Goal: Task Accomplishment & Management: Use online tool/utility

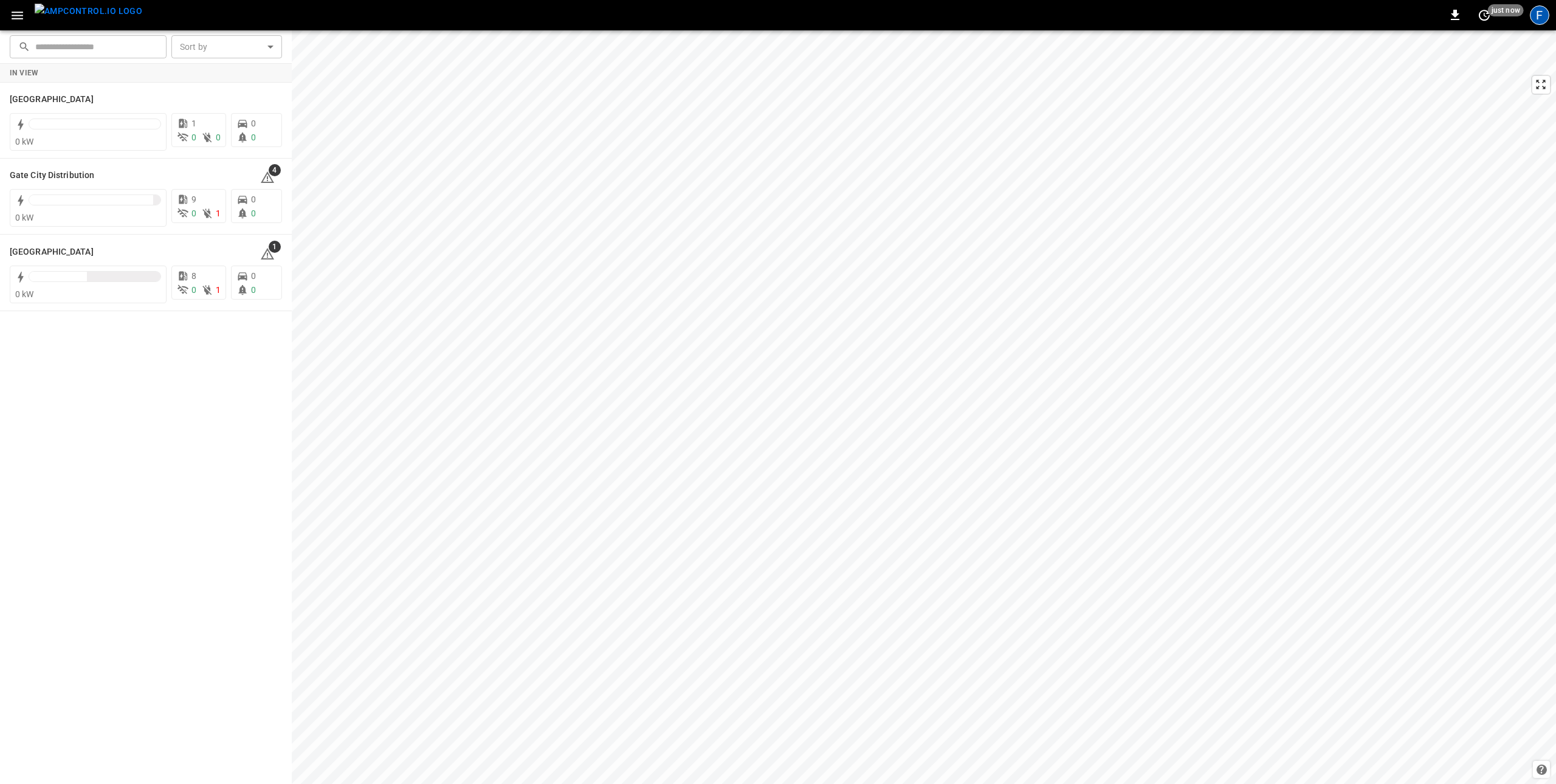
click at [1538, 20] on div "F" at bounding box center [1539, 15] width 20 height 20
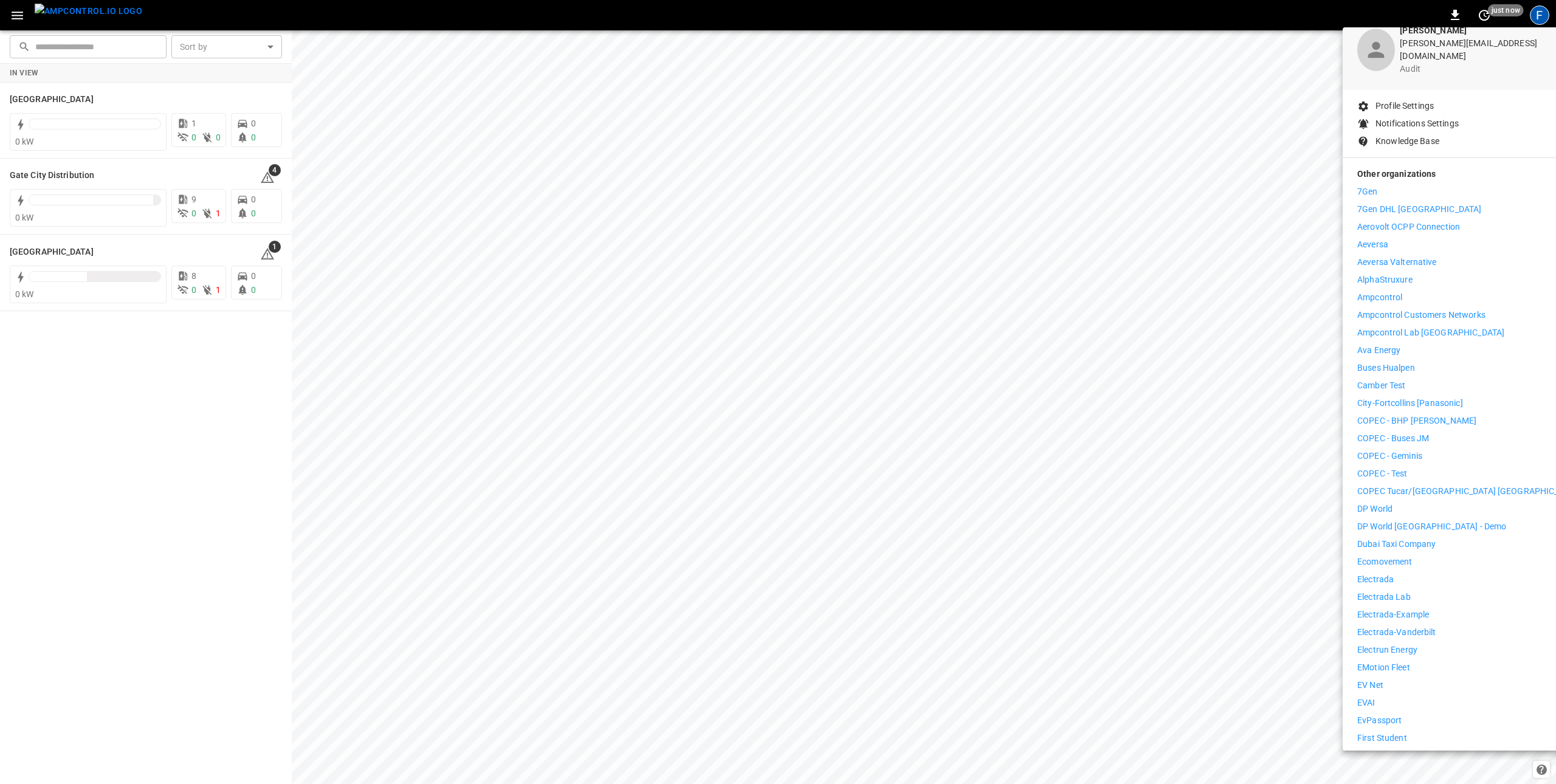
scroll to position [64, 0]
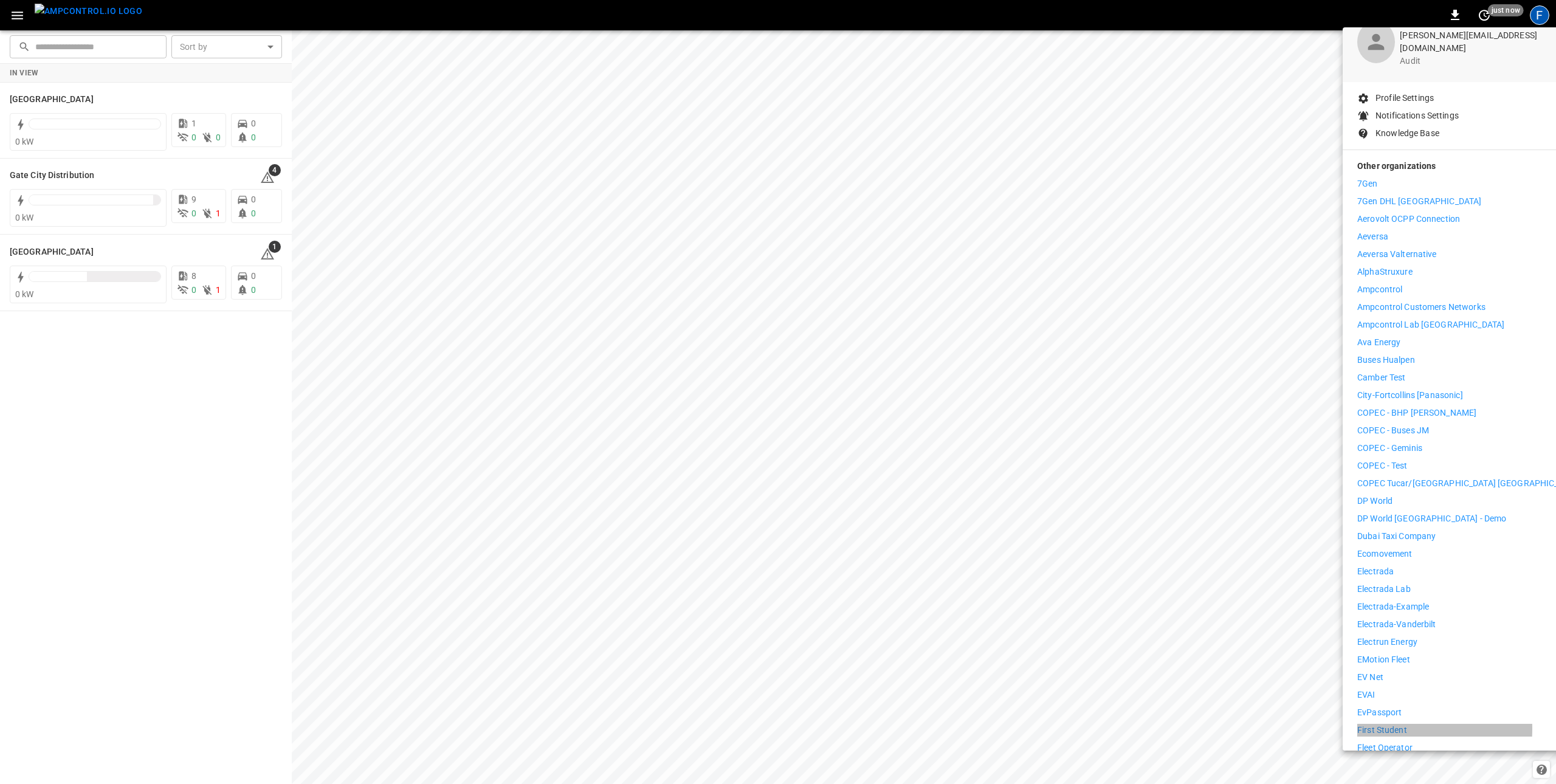
click at [1379, 724] on p "First Student" at bounding box center [1382, 730] width 50 height 13
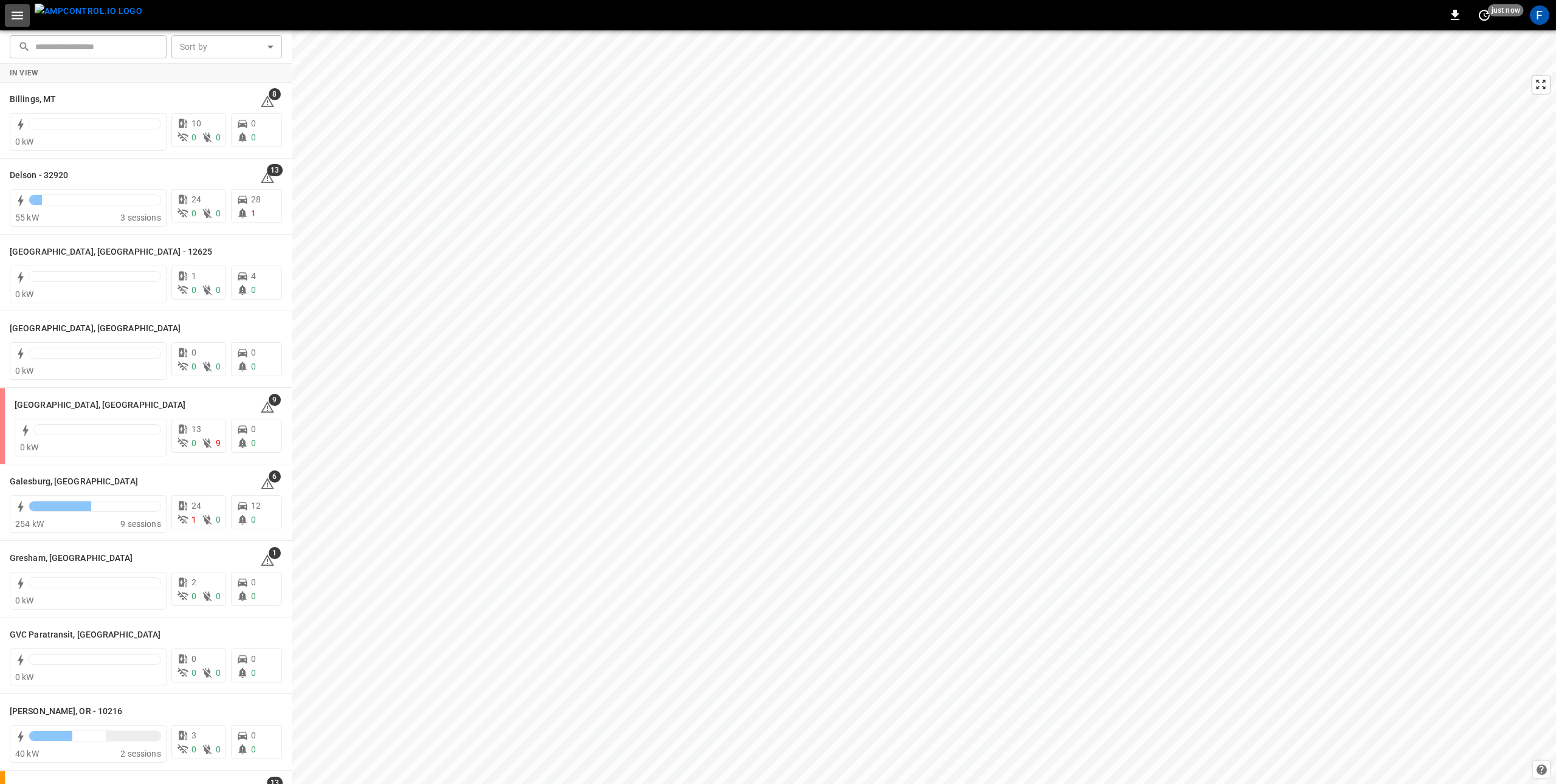
click at [10, 20] on icon "button" at bounding box center [17, 15] width 15 height 15
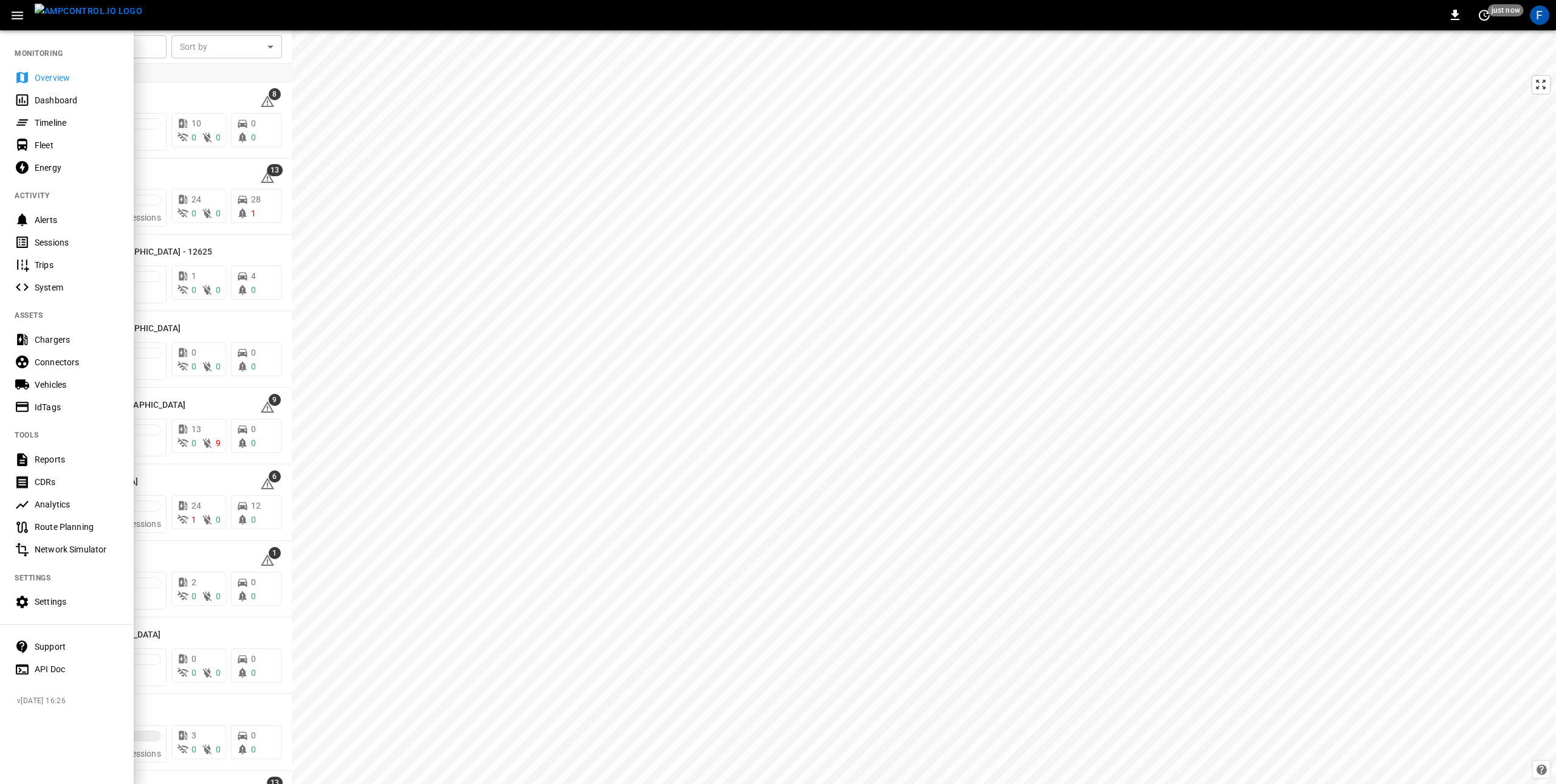
click at [52, 340] on div "Chargers" at bounding box center [77, 340] width 84 height 12
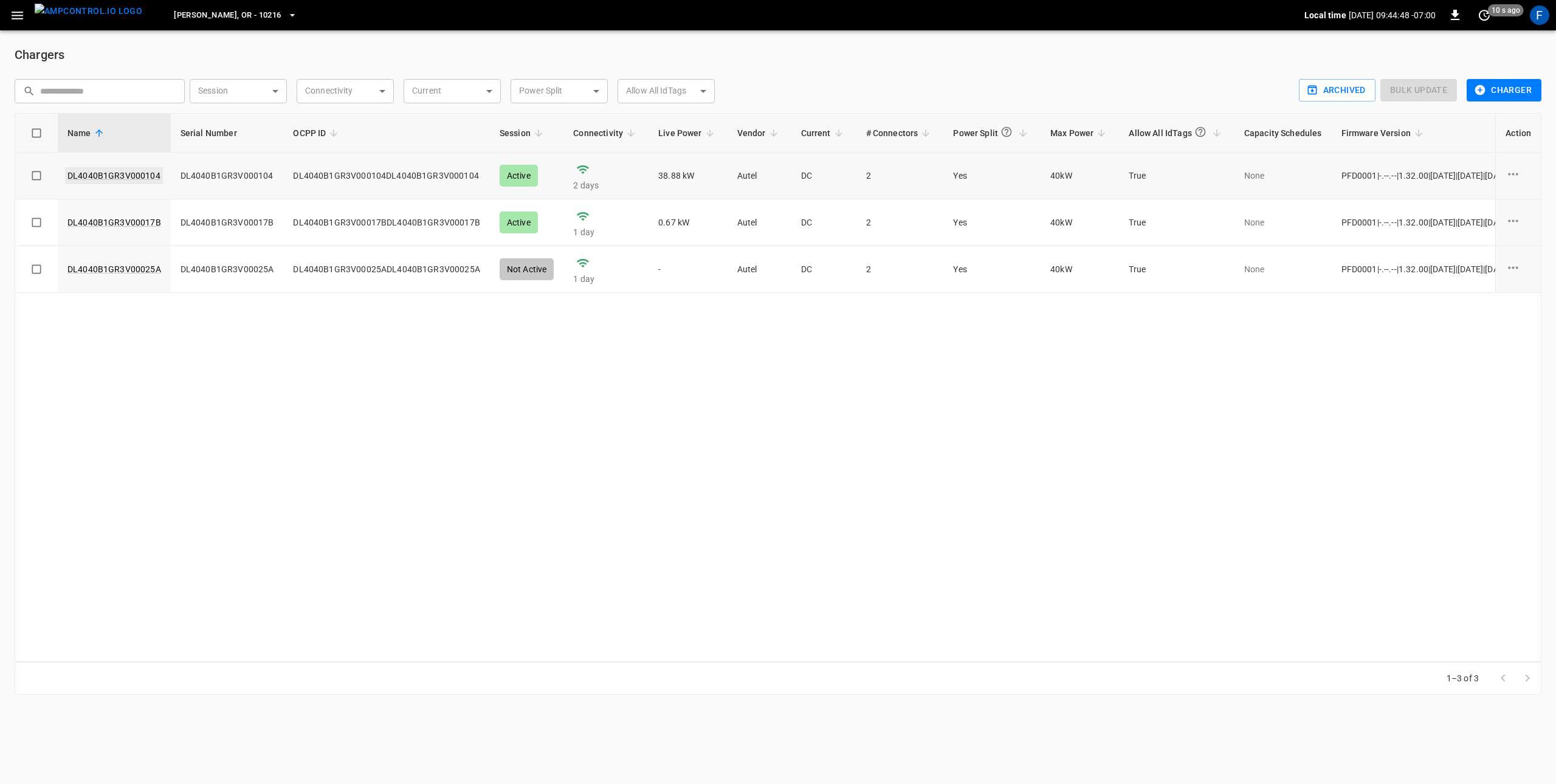
click at [115, 171] on link "DL4040B1GR3V000104" at bounding box center [114, 175] width 98 height 17
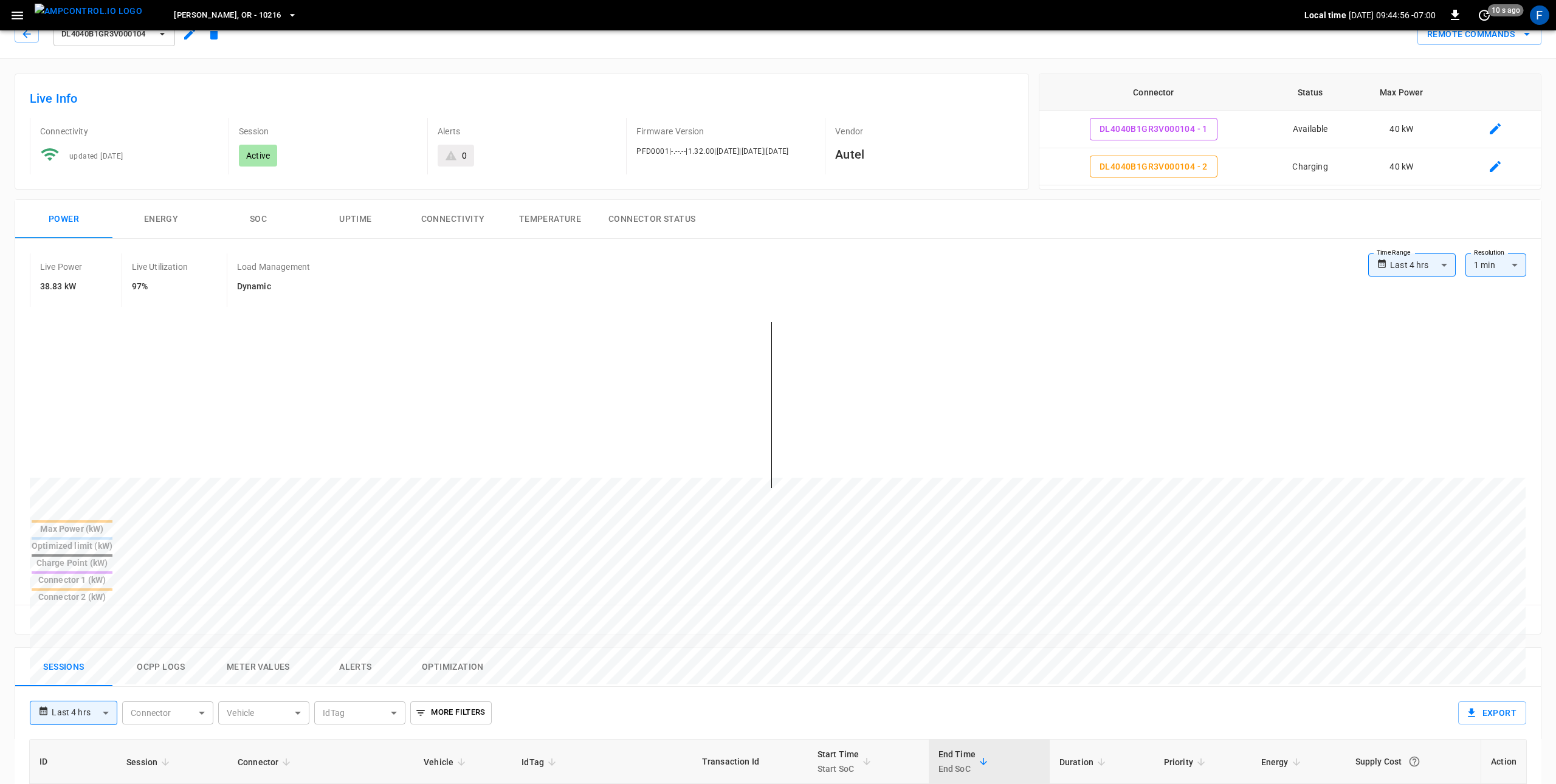
scroll to position [22, 0]
click at [35, 37] on button "button" at bounding box center [27, 33] width 24 height 17
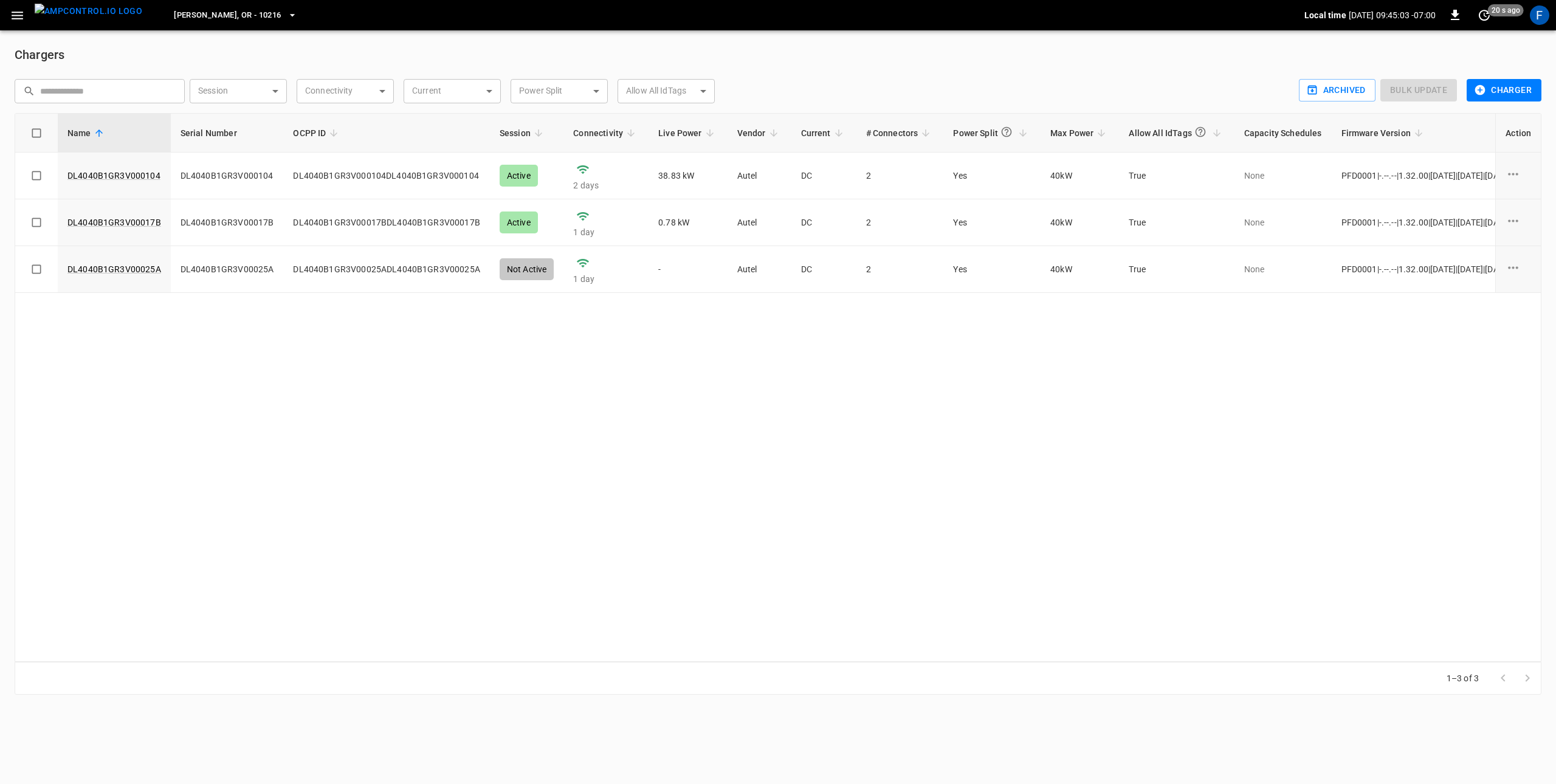
click at [177, 9] on span "Hubbard, OR - 10216" at bounding box center [227, 15] width 107 height 14
click at [203, 77] on p "Hubbard, OR - 10216" at bounding box center [216, 77] width 121 height 12
click at [105, 170] on link "DL4040B1GR3V000104" at bounding box center [114, 175] width 98 height 17
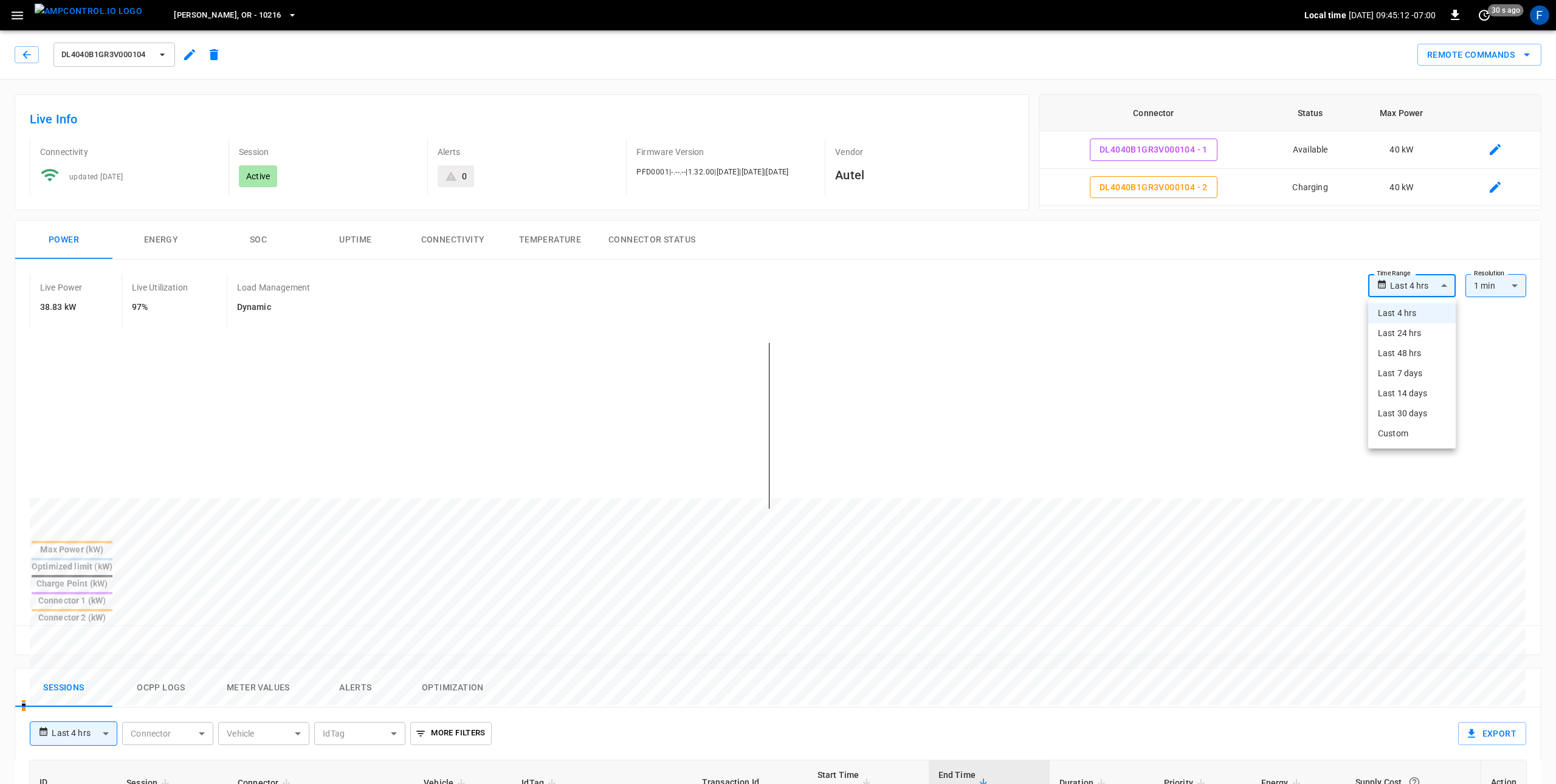
click at [1426, 277] on body "**********" at bounding box center [778, 678] width 1556 height 1356
click at [1421, 353] on li "Last 48 hrs" at bounding box center [1411, 353] width 87 height 20
type input "**********"
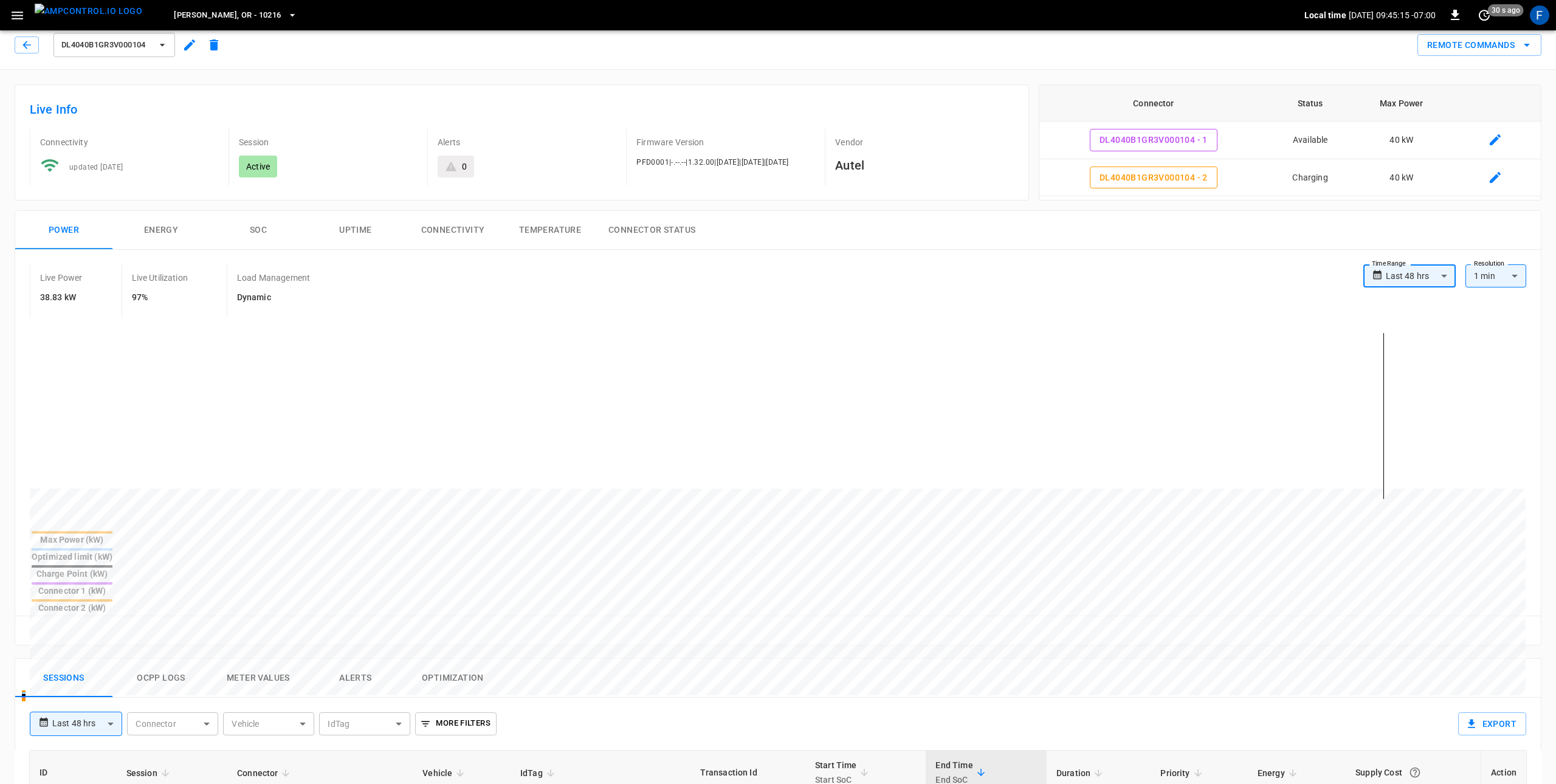
scroll to position [13, 0]
click at [143, 36] on span "DL4040B1GR3V000104" at bounding box center [106, 42] width 90 height 14
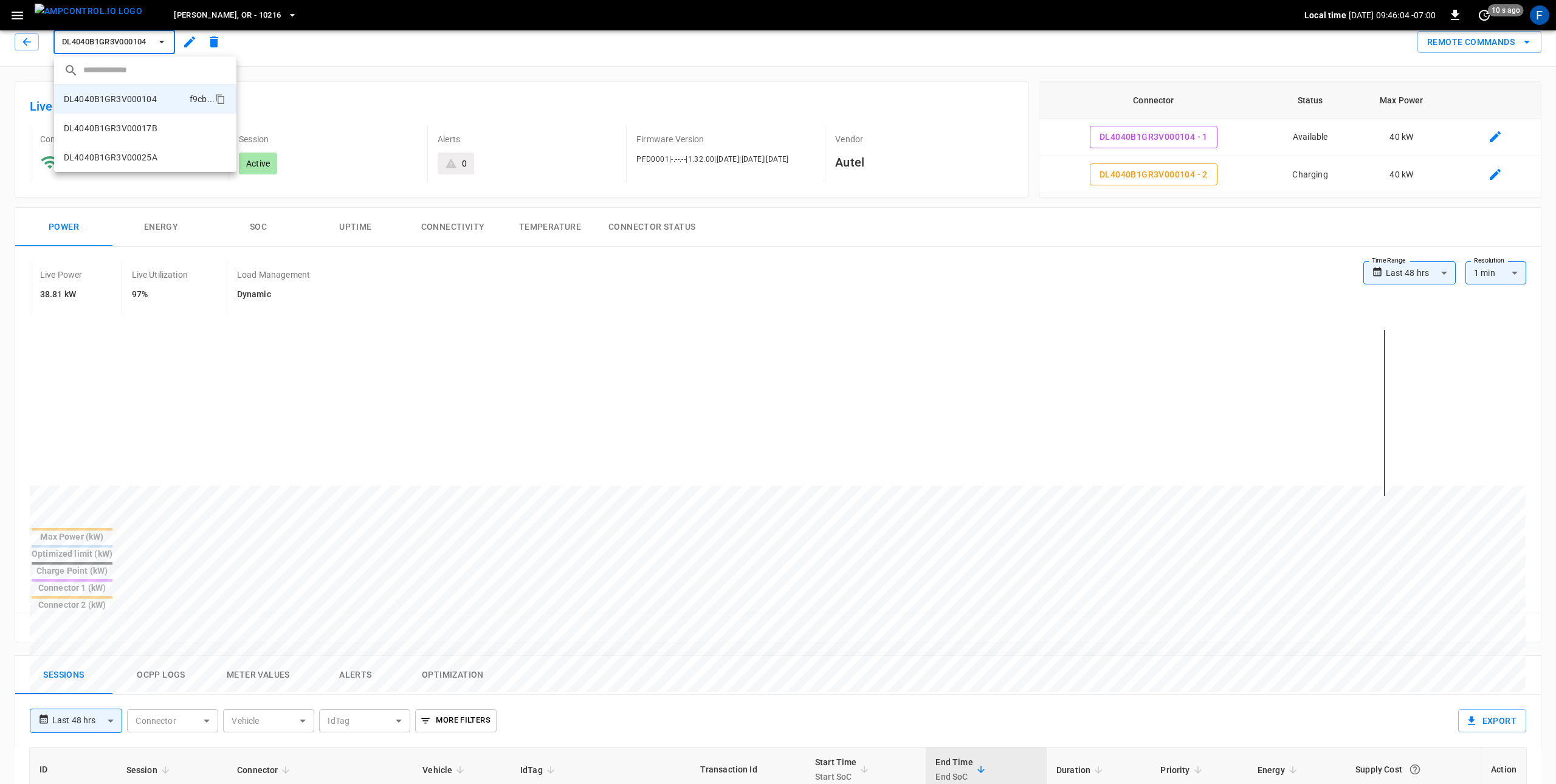
click at [206, 9] on div at bounding box center [778, 392] width 1556 height 784
click at [200, 18] on span "Hubbard, OR - 10216" at bounding box center [227, 15] width 107 height 14
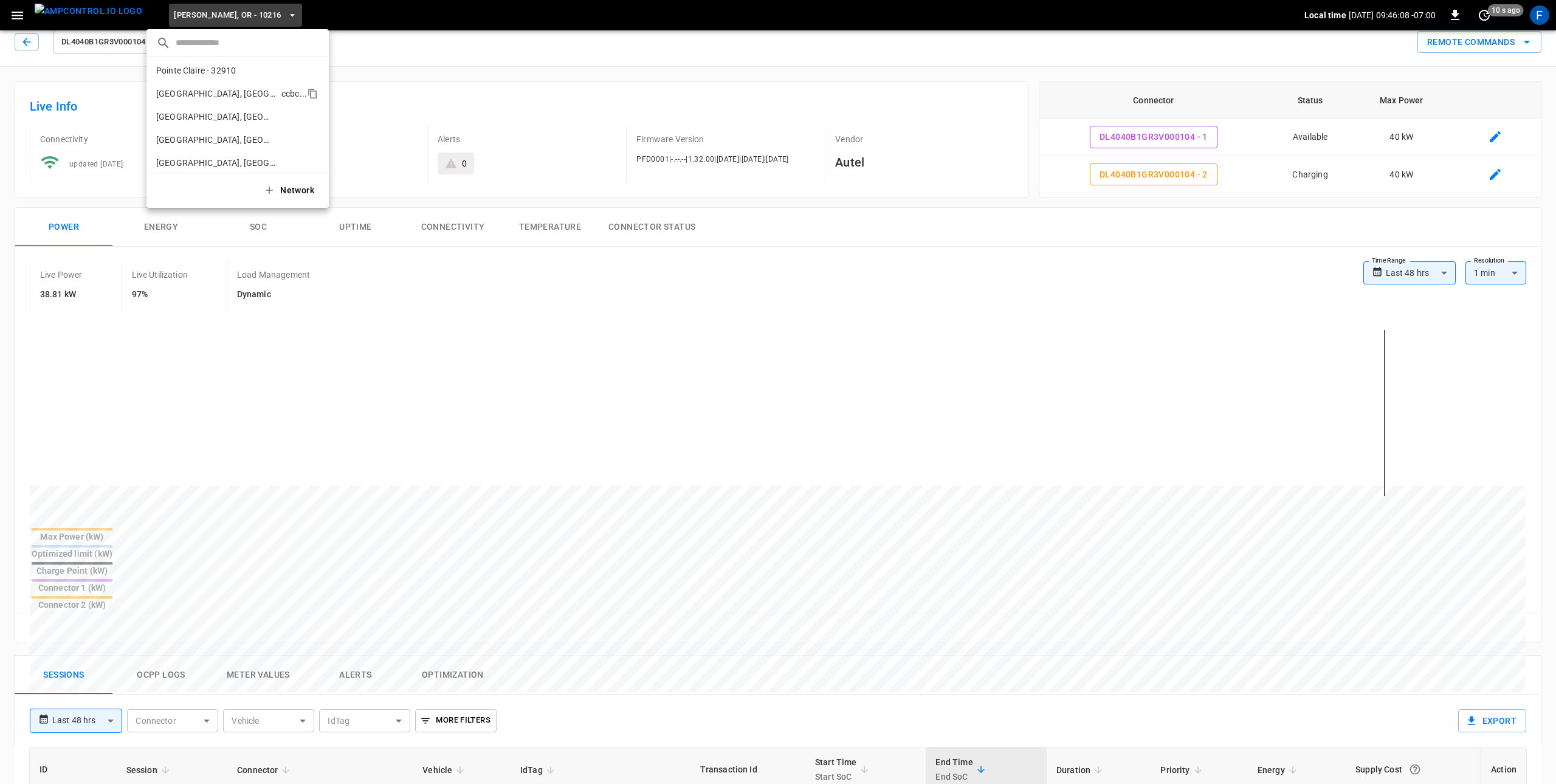
scroll to position [425, 0]
click at [221, 139] on p "Riverside, CA" at bounding box center [215, 133] width 118 height 12
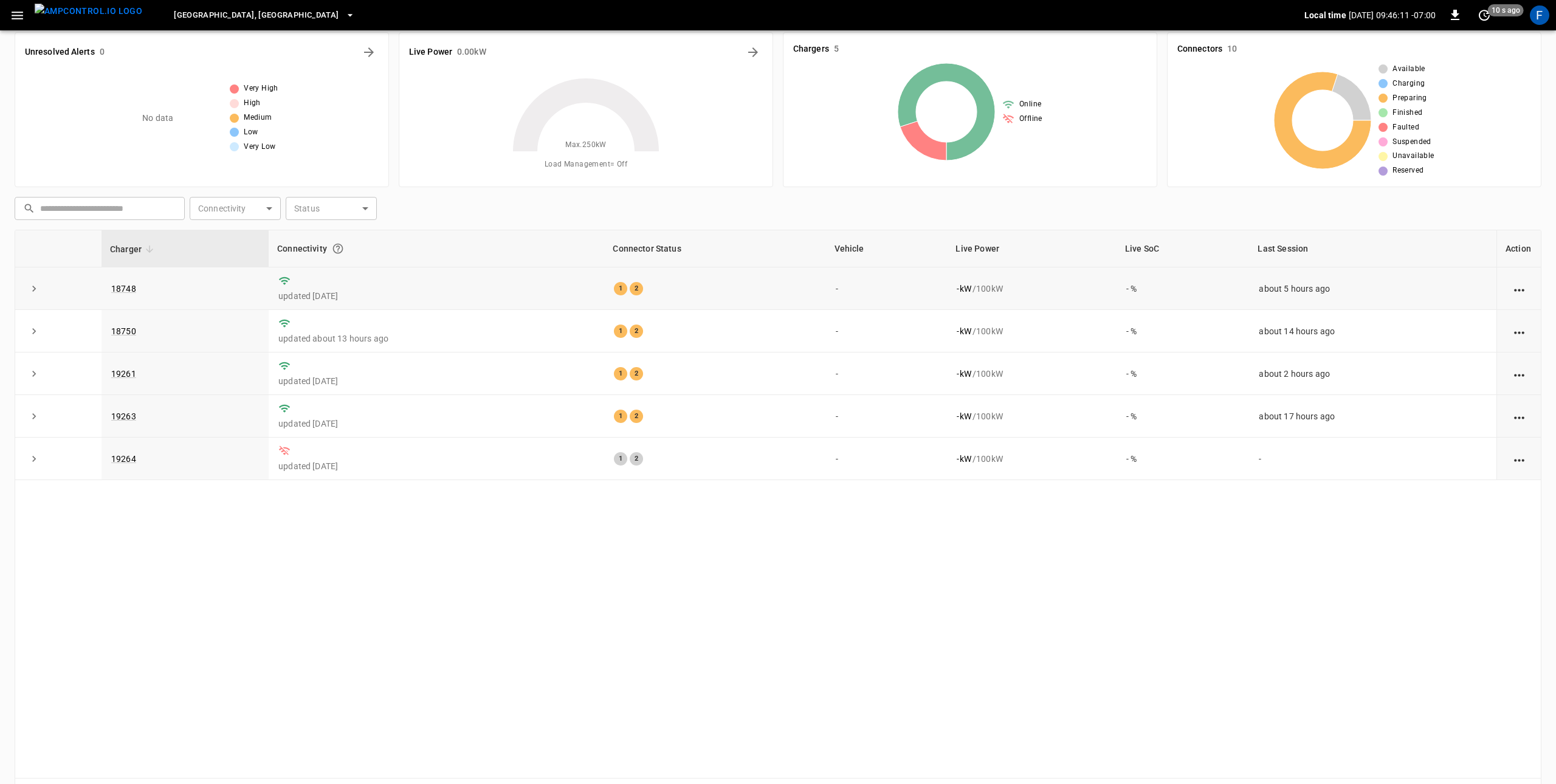
click at [121, 282] on td "18748" at bounding box center [185, 289] width 167 height 42
click at [119, 287] on link "18748" at bounding box center [123, 288] width 30 height 14
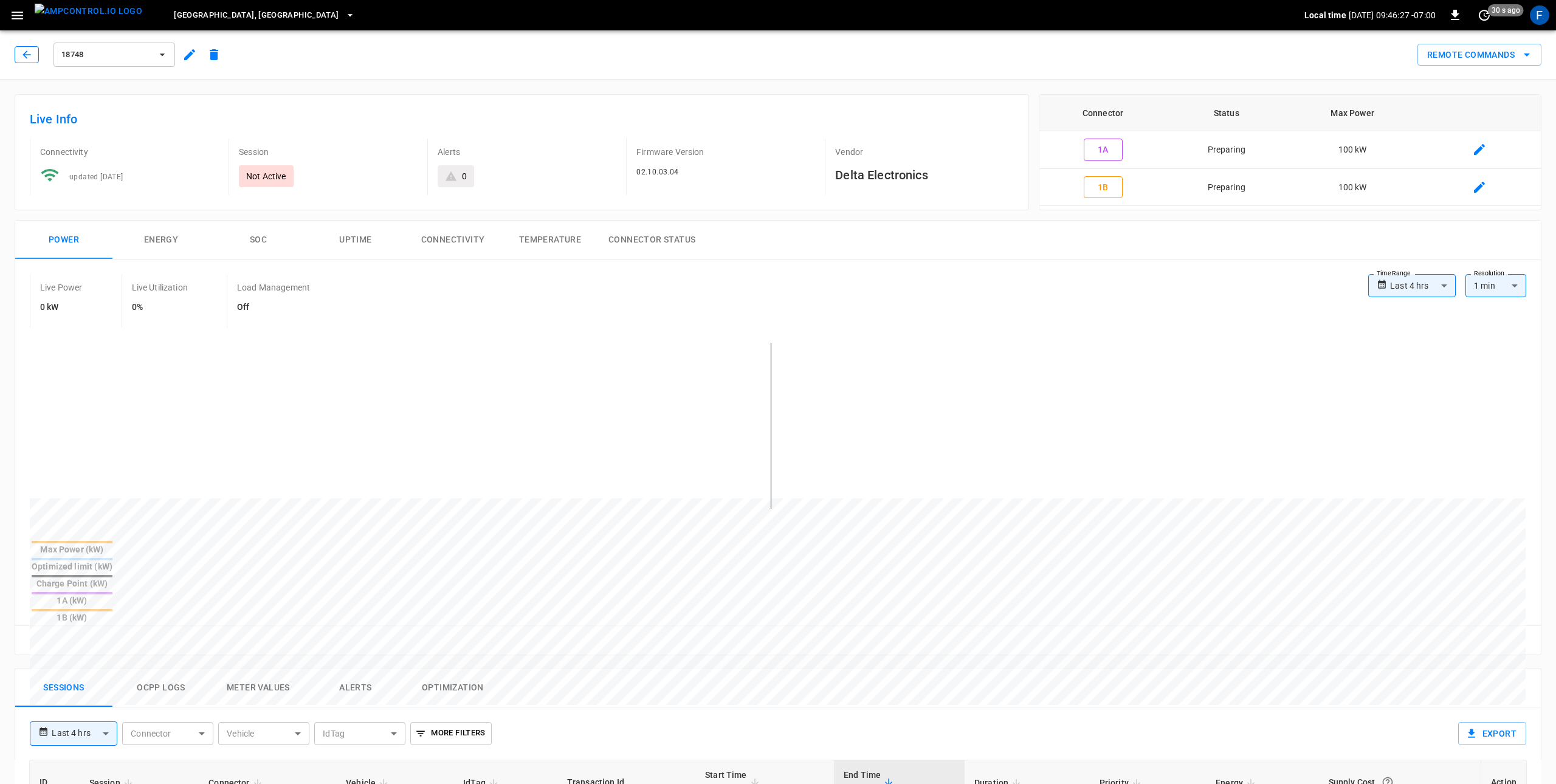
click at [28, 60] on icon "button" at bounding box center [27, 55] width 12 height 12
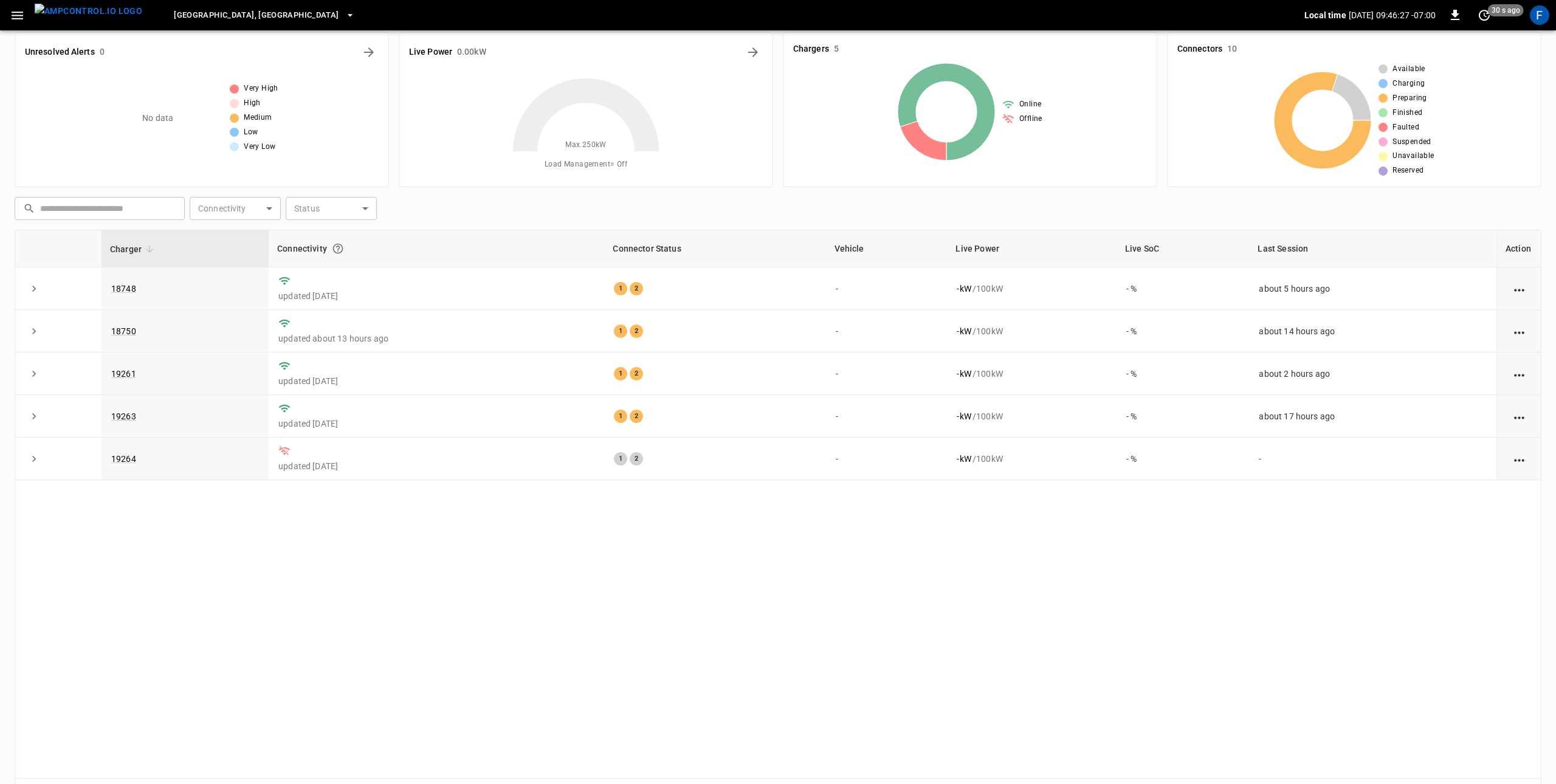
scroll to position [12, 0]
click at [67, 17] on img "menu" at bounding box center [89, 11] width 108 height 15
click at [124, 285] on link "18748" at bounding box center [123, 290] width 30 height 14
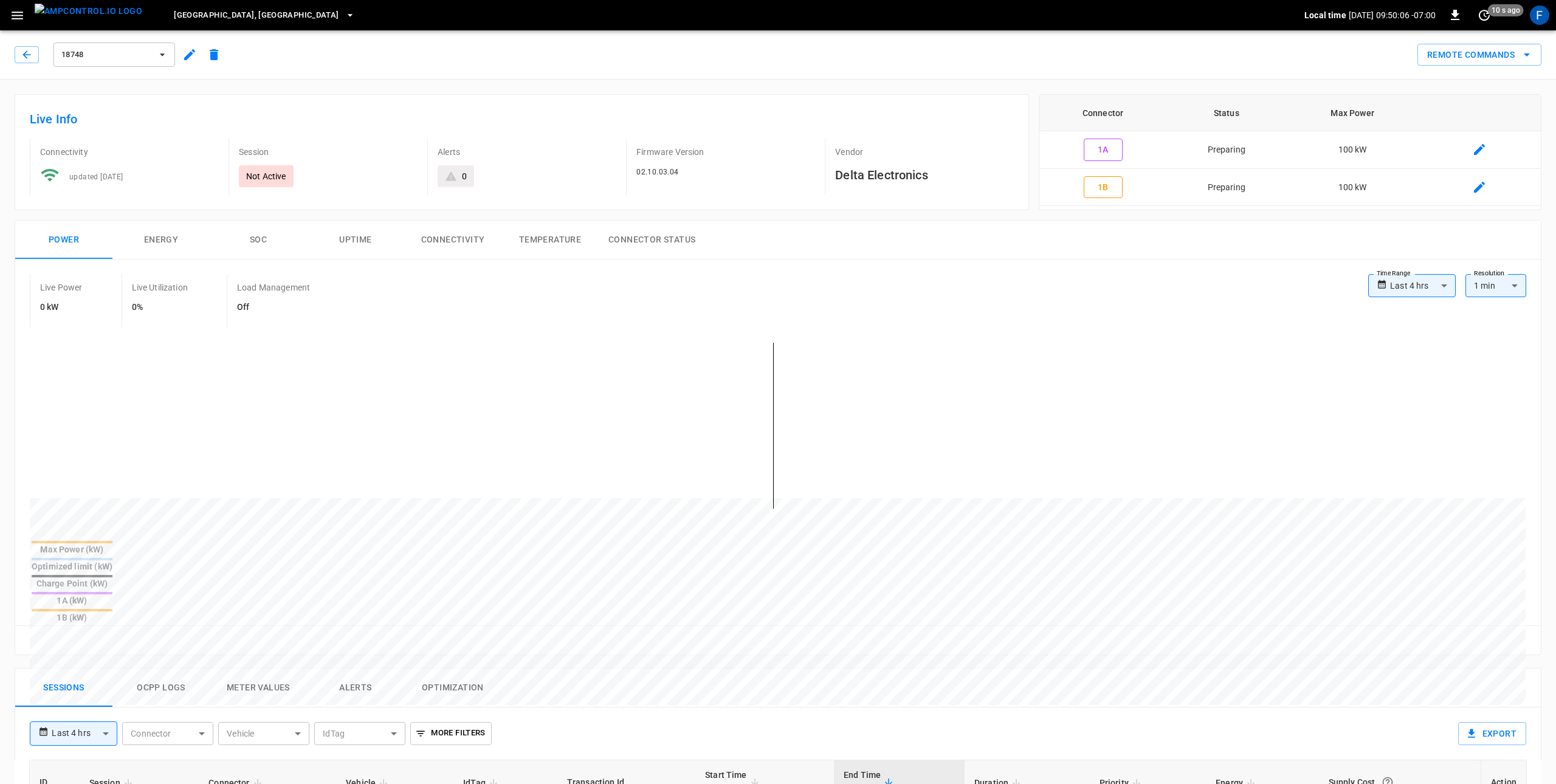
click at [20, 11] on icon "button" at bounding box center [17, 15] width 11 height 8
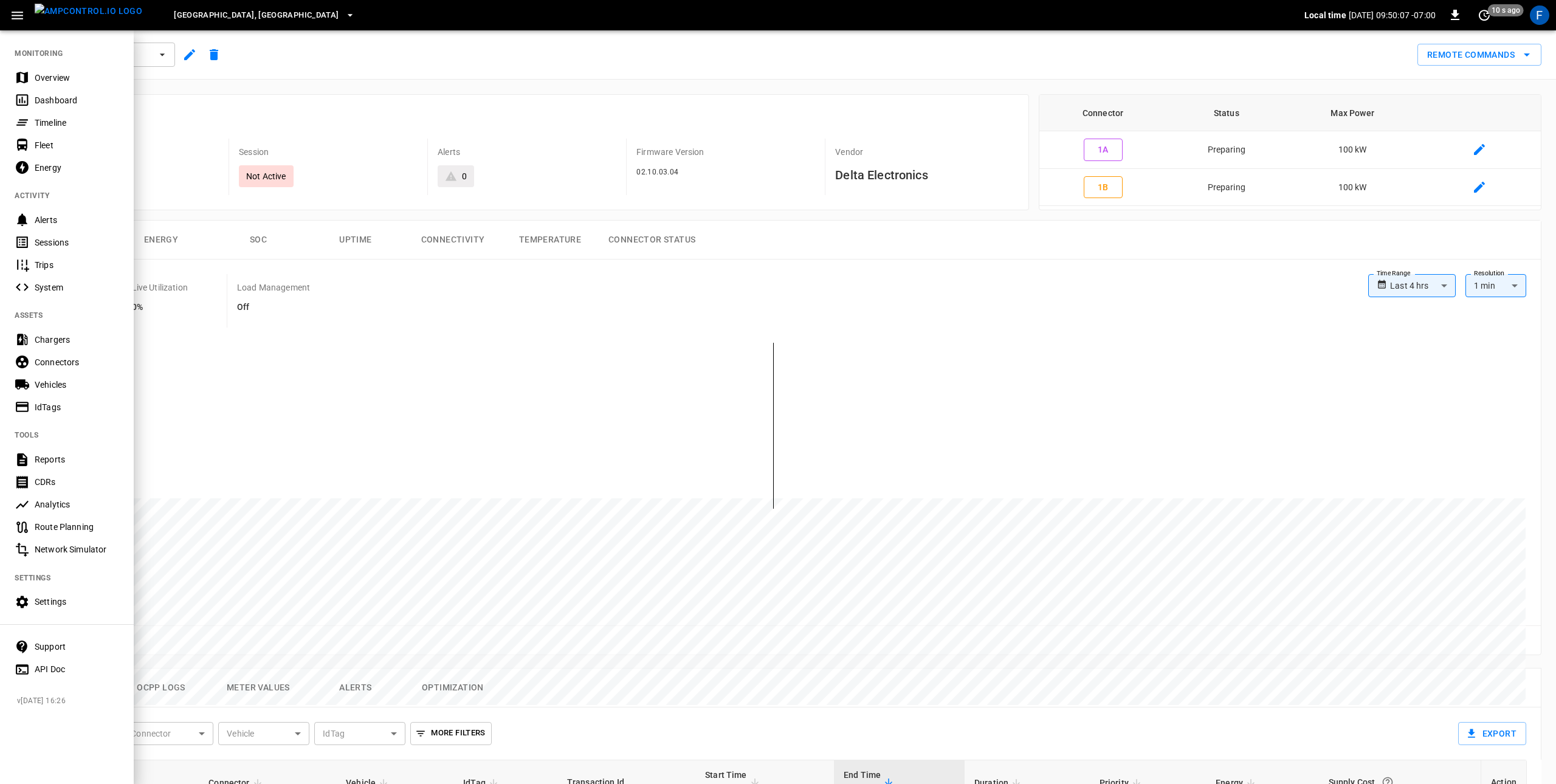
click at [91, 358] on div "Connectors" at bounding box center [77, 362] width 84 height 12
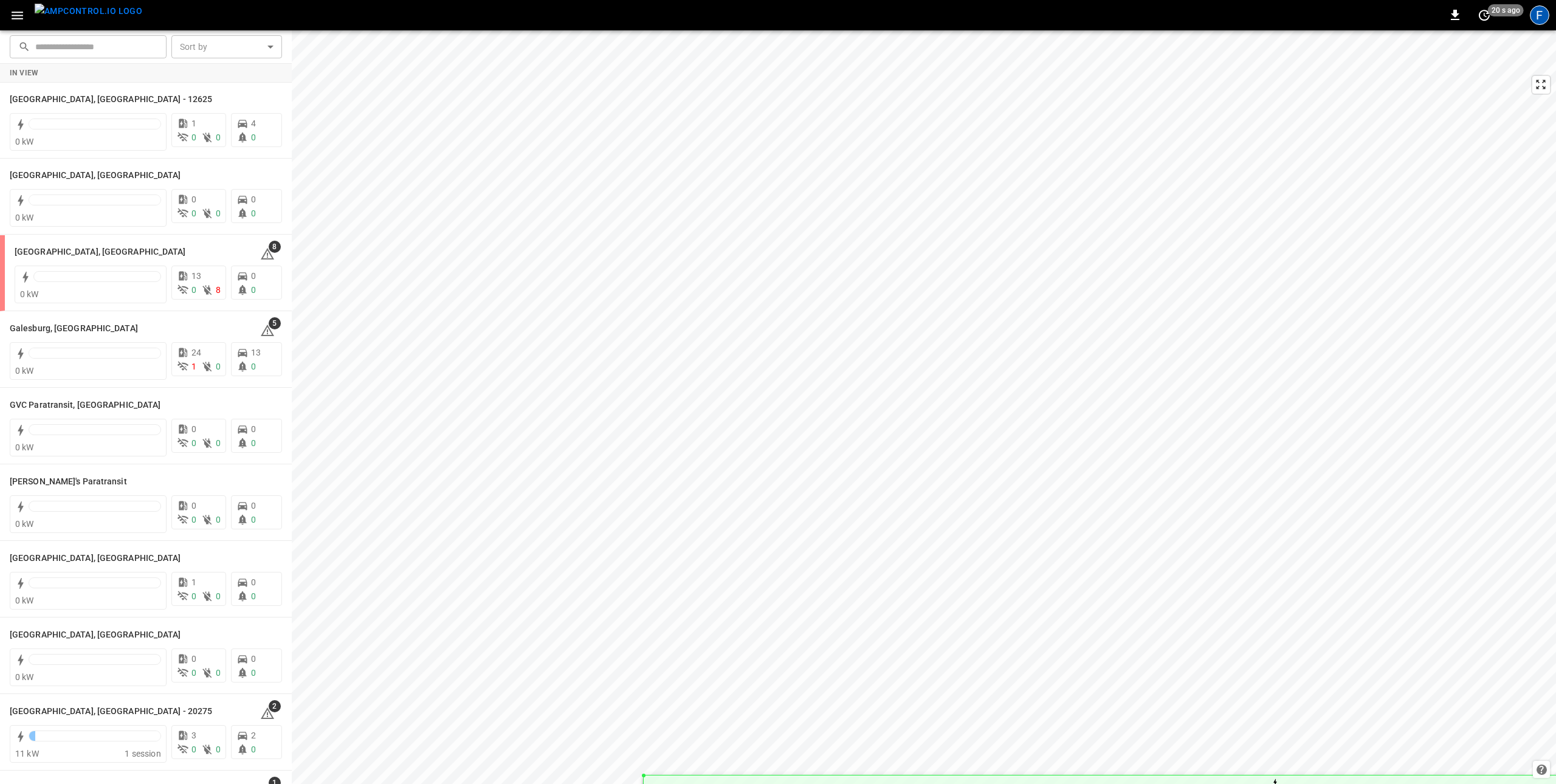
click at [1166, 17] on div "F" at bounding box center [1539, 15] width 20 height 20
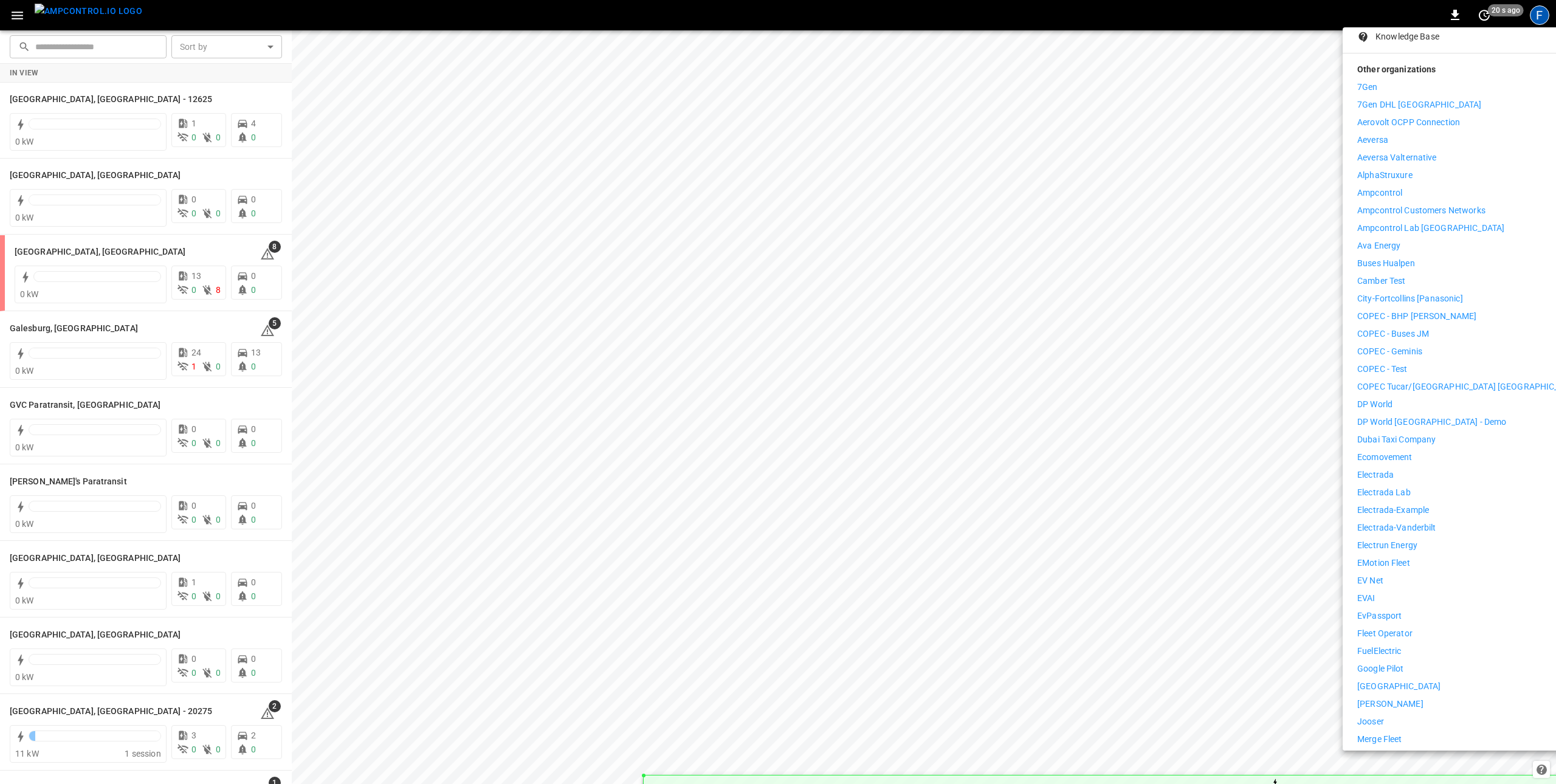
scroll to position [176, 0]
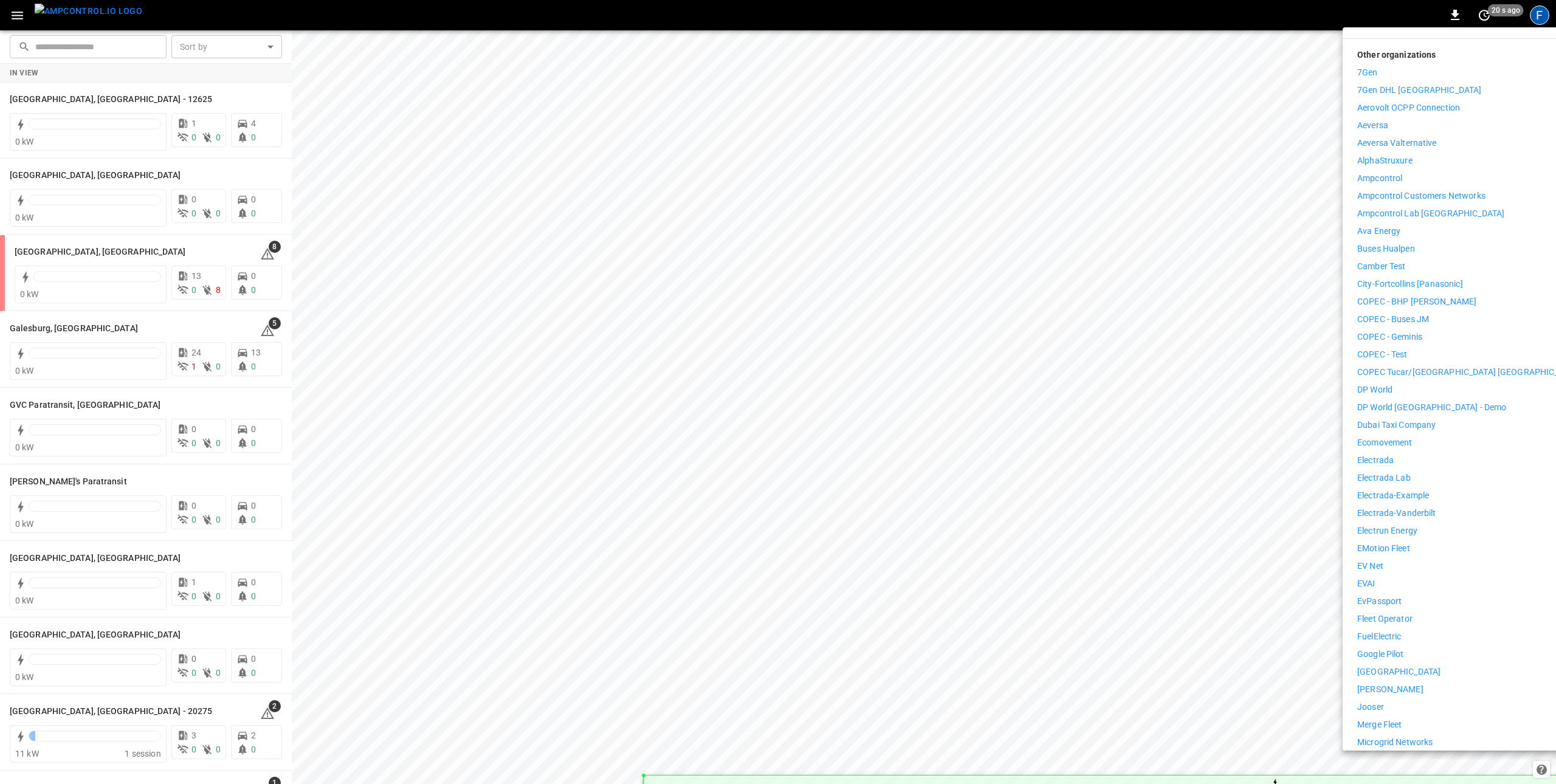
click at [1166, 588] on p "Fleet Operator" at bounding box center [1385, 619] width 55 height 13
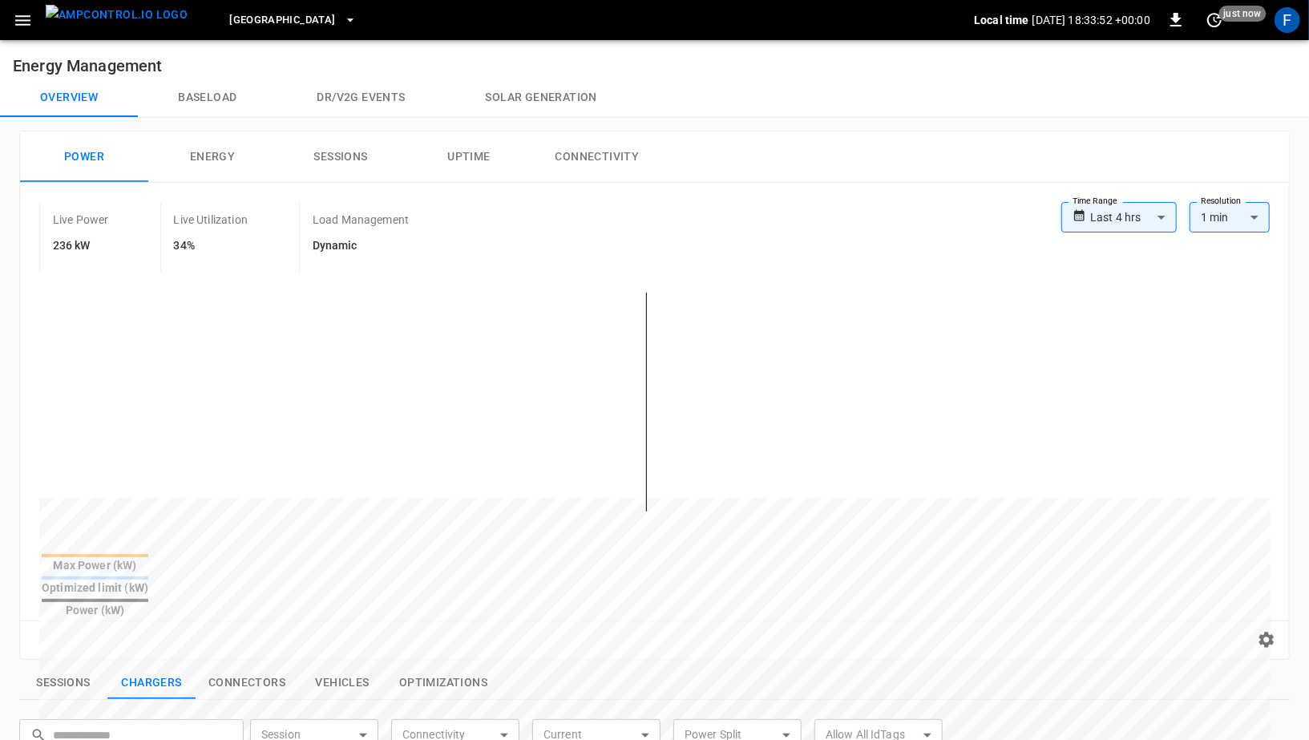
click at [26, 27] on icon "button" at bounding box center [23, 20] width 20 height 20
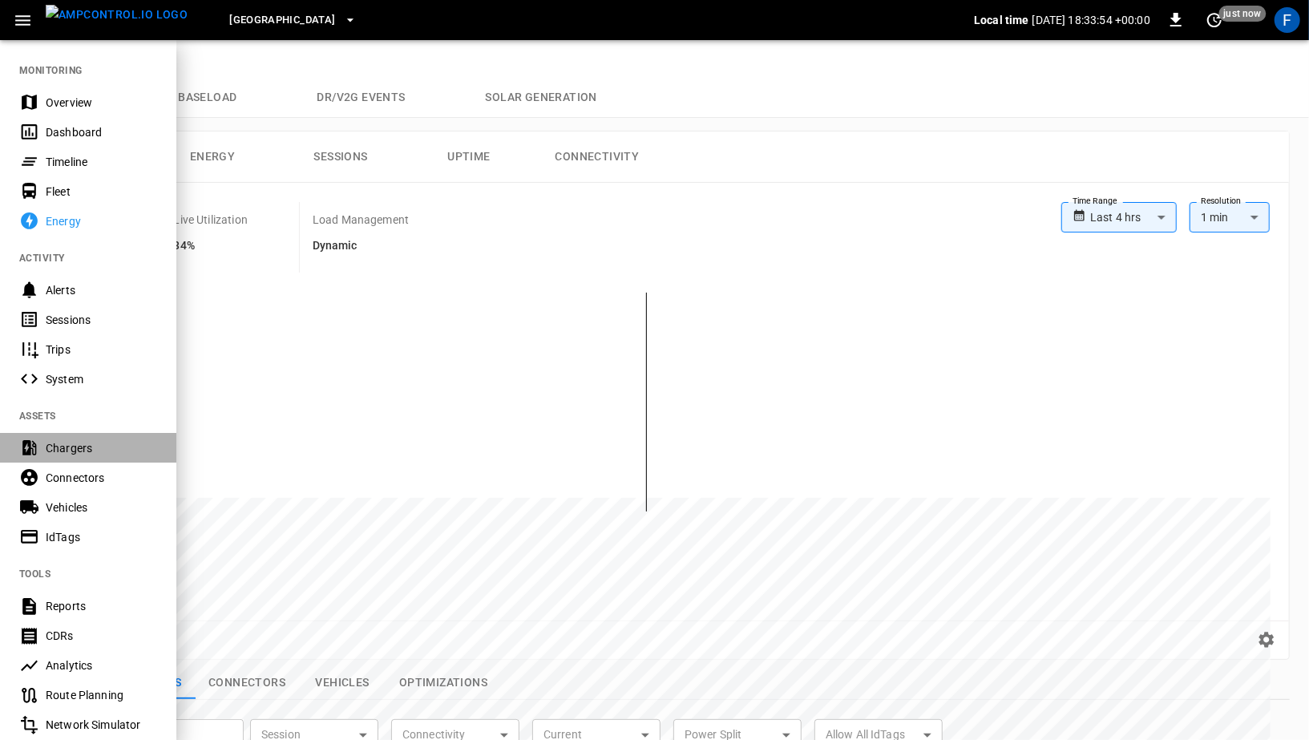
click at [81, 458] on div "Chargers" at bounding box center [88, 448] width 176 height 30
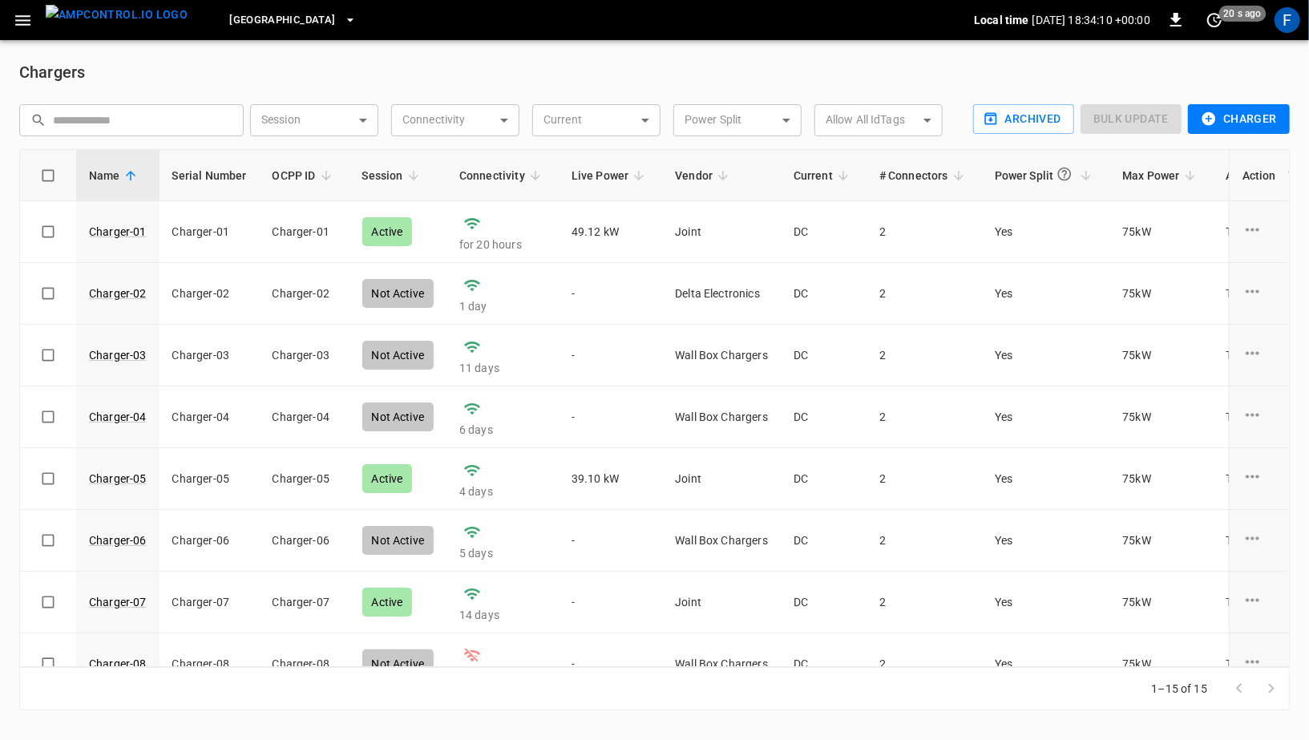
click at [1237, 118] on button "Charger" at bounding box center [1239, 119] width 102 height 30
click at [1220, 151] on li "OCPP Charger" at bounding box center [1236, 152] width 119 height 26
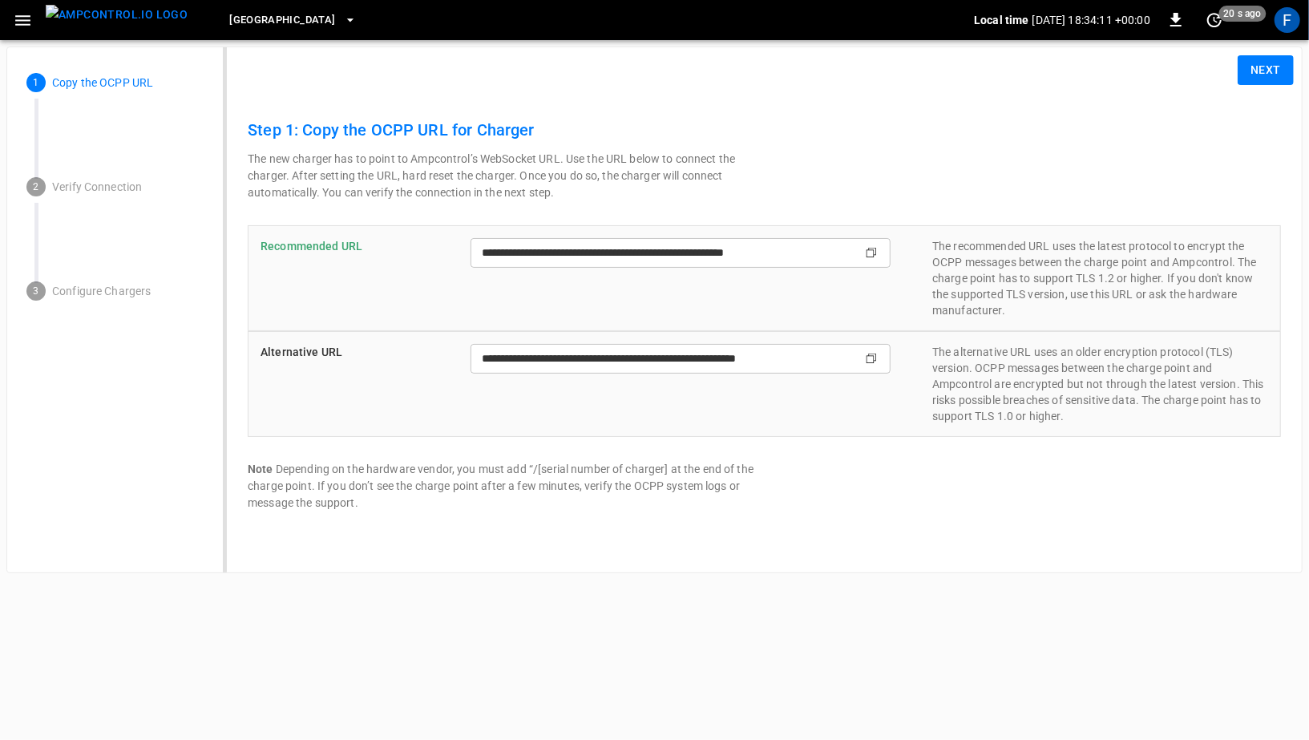
type input "**********"
click at [265, 22] on span "Toronto South" at bounding box center [282, 20] width 106 height 18
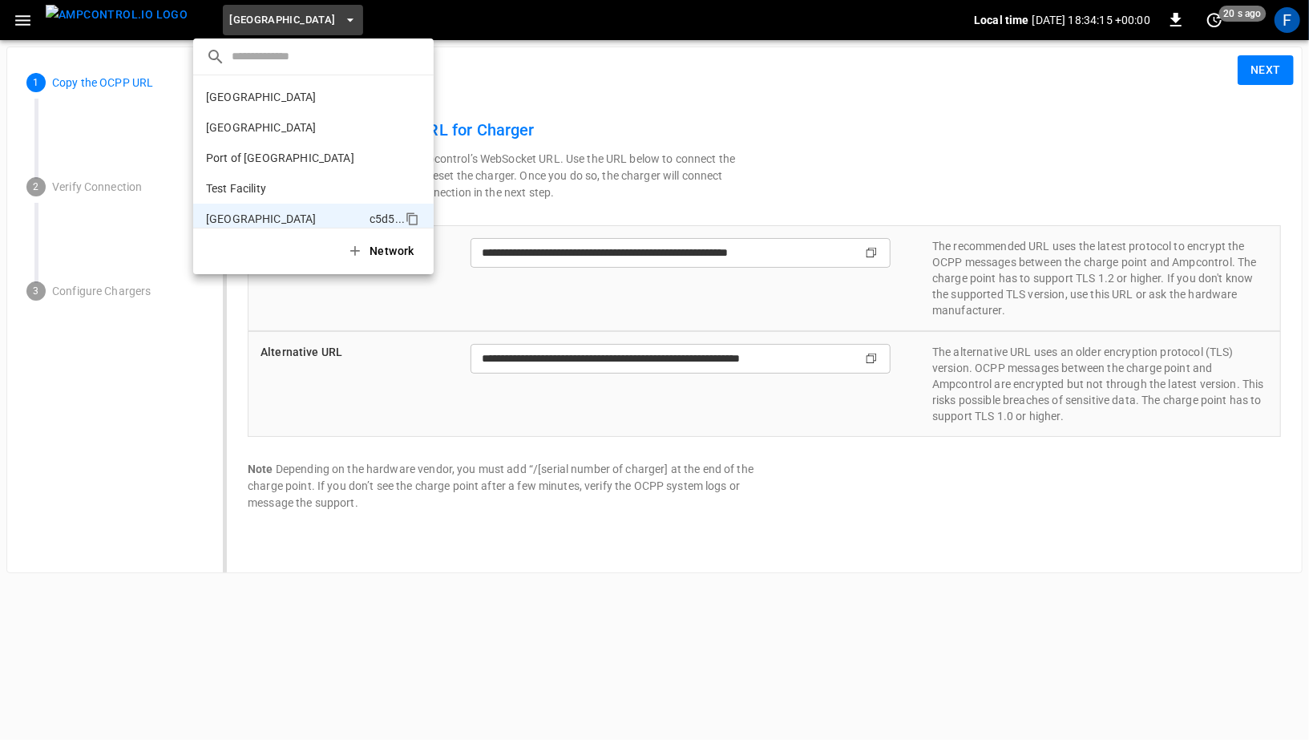
scroll to position [13, 0]
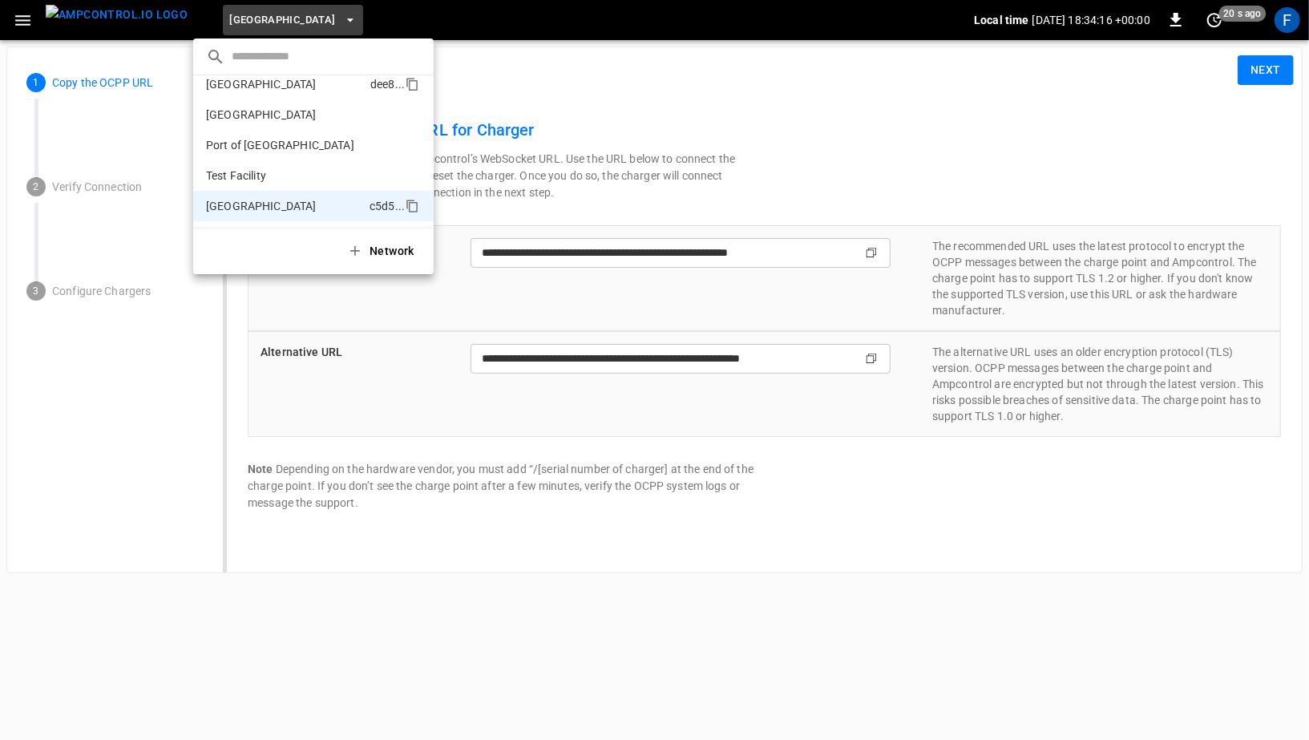
click at [260, 85] on p "Frankfurt Depot" at bounding box center [285, 84] width 158 height 16
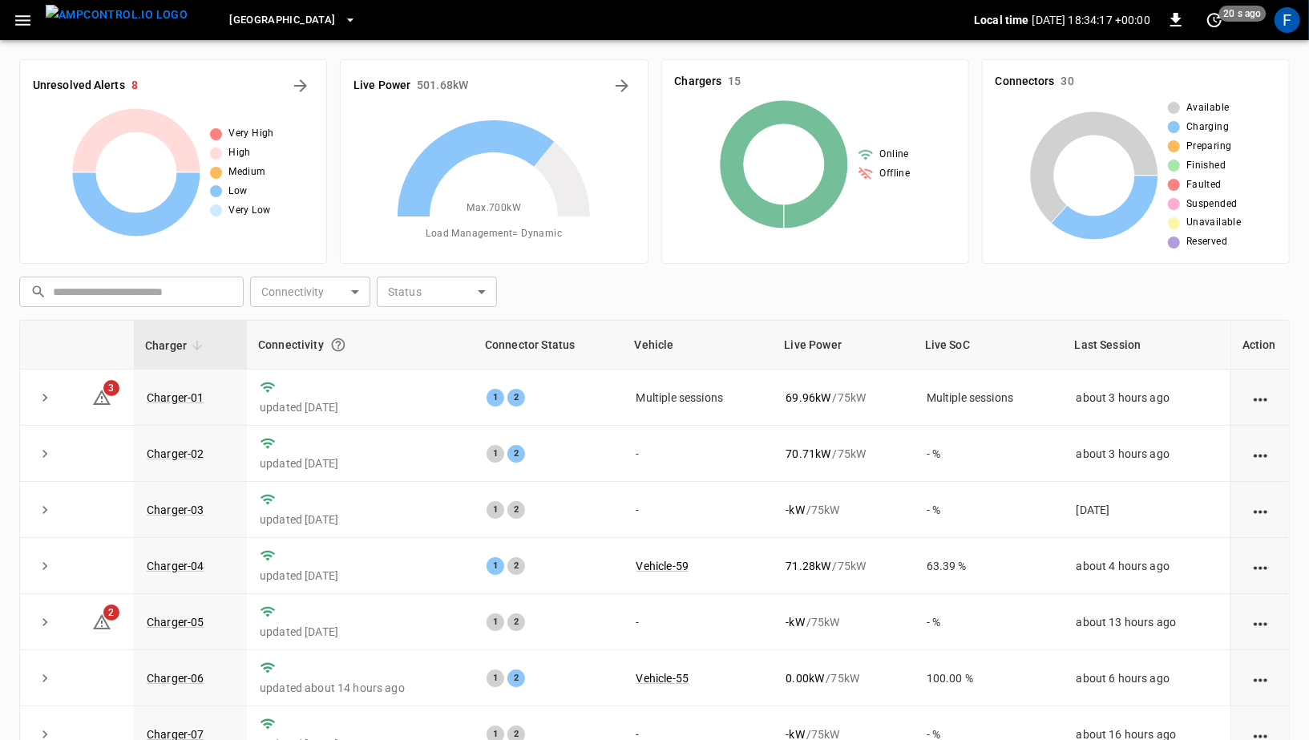
click at [1294, 36] on div "Frankfurt Depot Local time 2025-10-08 18:34:17 +00:00 0 20 s ago F" at bounding box center [654, 20] width 1309 height 40
click at [26, 6] on button "button" at bounding box center [22, 21] width 33 height 30
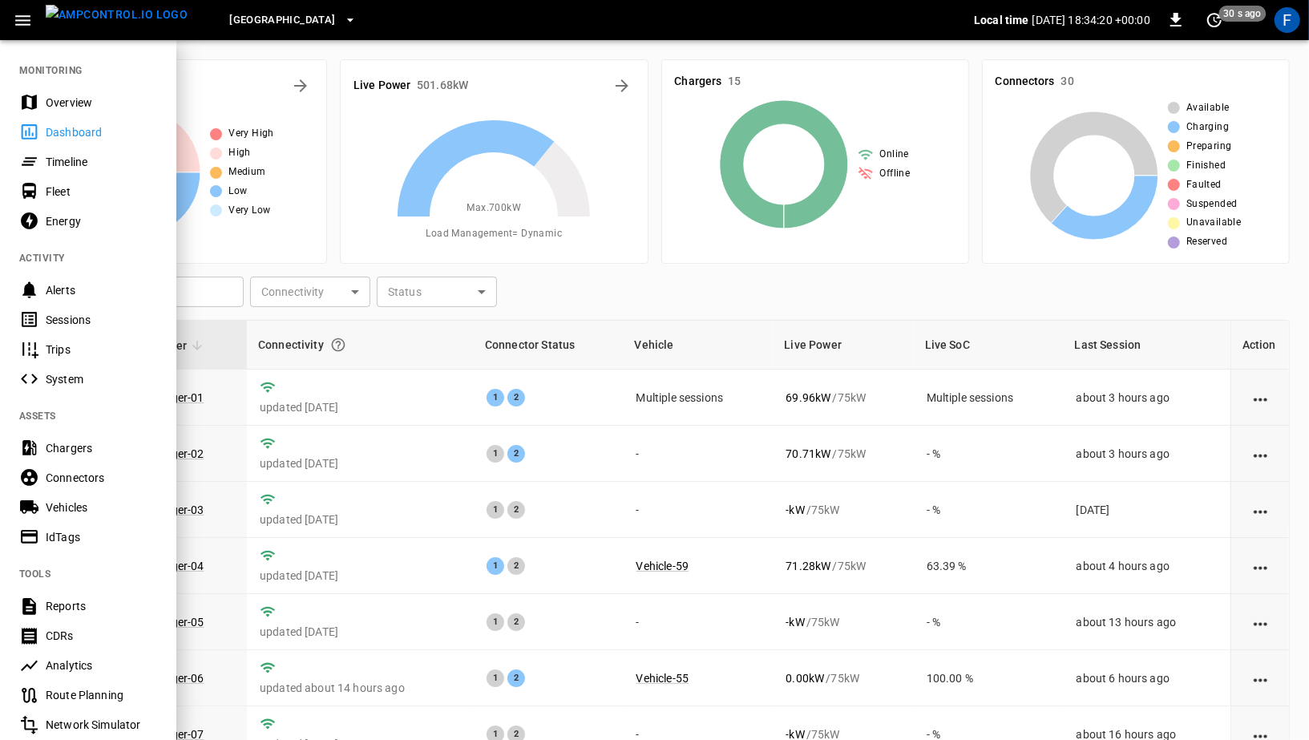
click at [95, 447] on div "Chargers" at bounding box center [101, 448] width 111 height 16
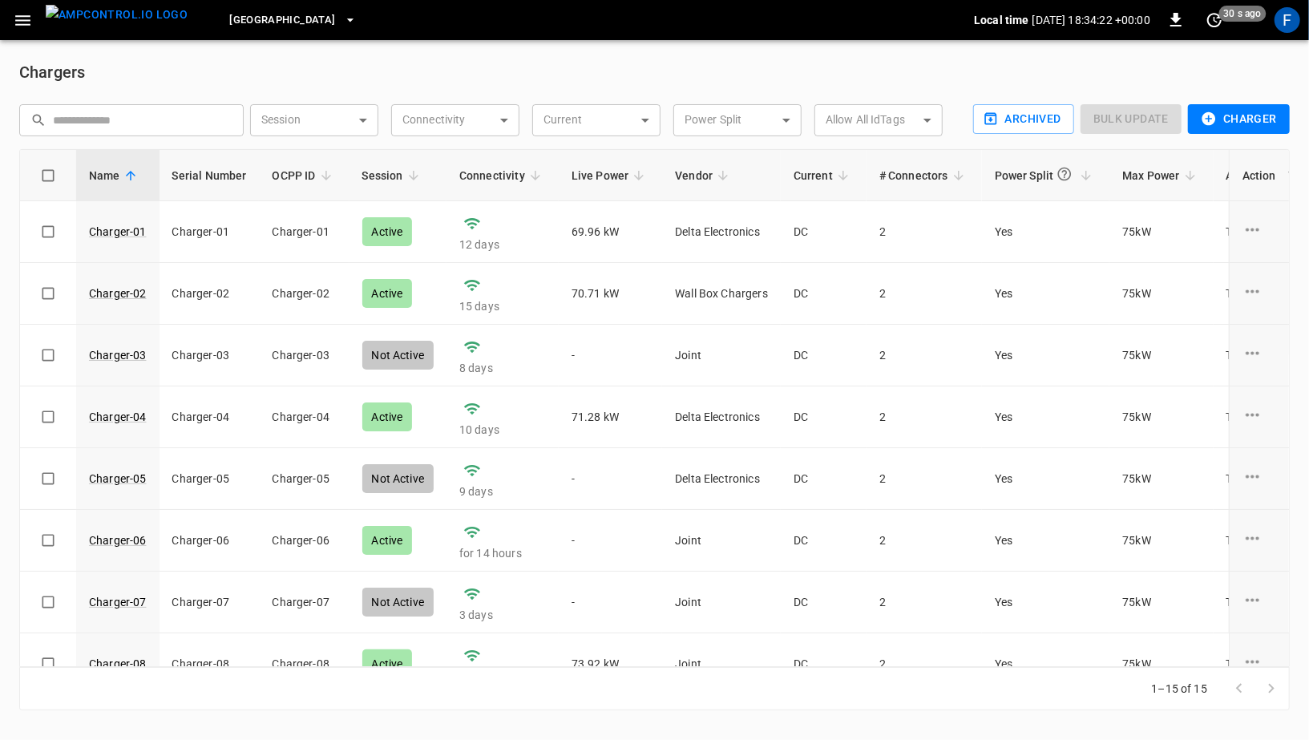
click at [1242, 99] on div "Archived Bulk update Charger" at bounding box center [1128, 117] width 323 height 38
click at [1241, 106] on button "Charger" at bounding box center [1239, 119] width 102 height 30
click at [1193, 151] on li "OCPP Charger" at bounding box center [1236, 152] width 119 height 26
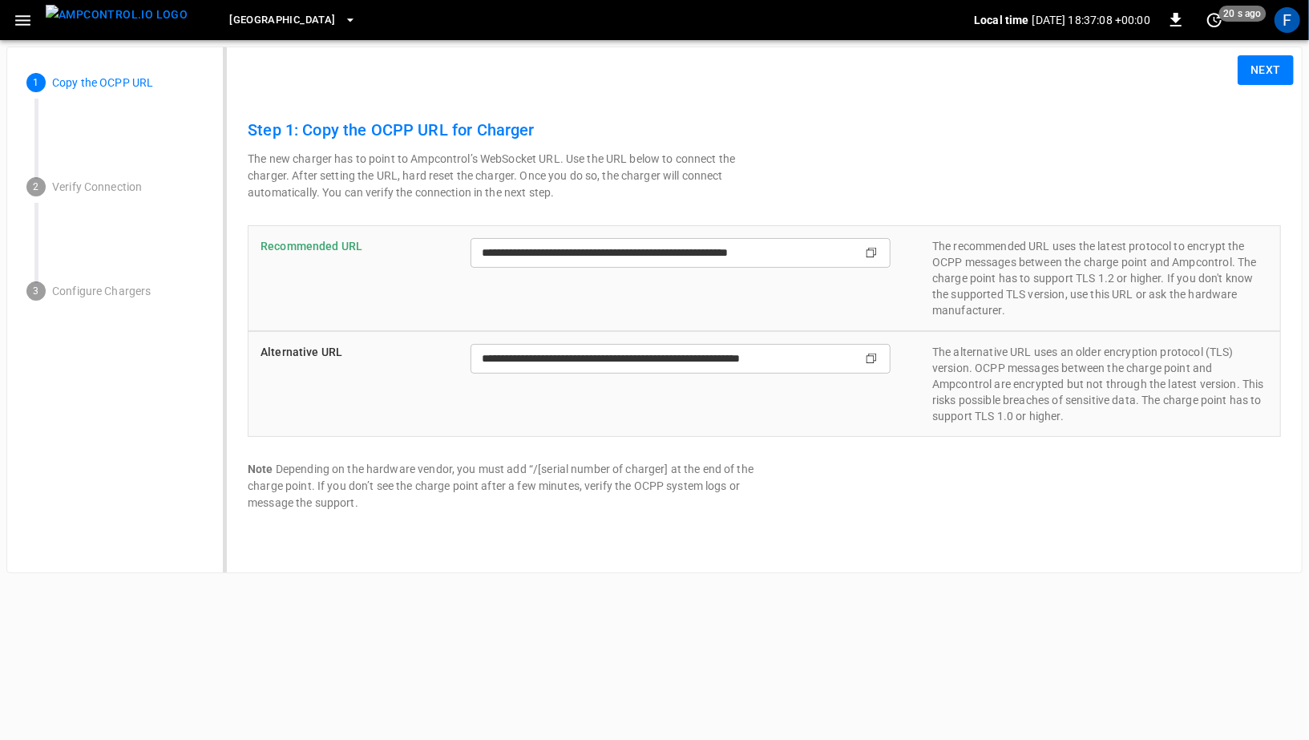
click at [24, 23] on icon "button" at bounding box center [22, 20] width 15 height 10
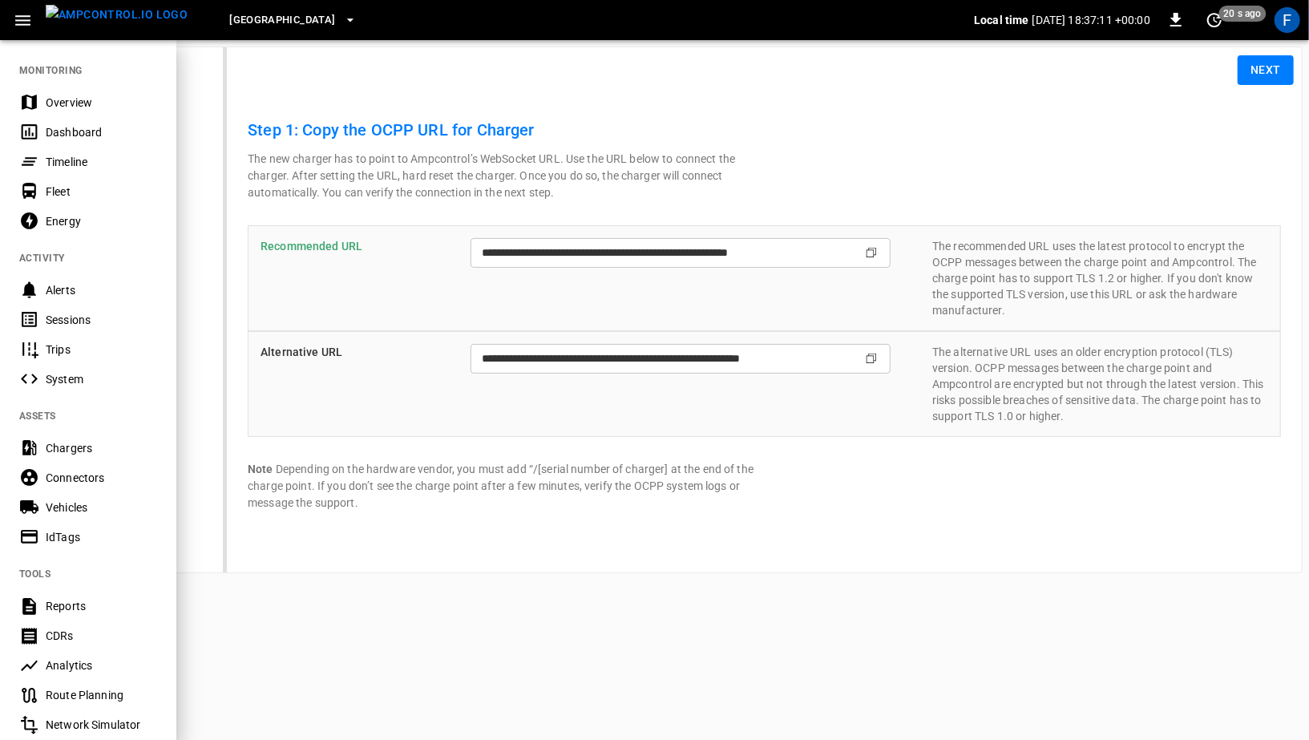
click at [87, 661] on div "Analytics" at bounding box center [101, 665] width 111 height 16
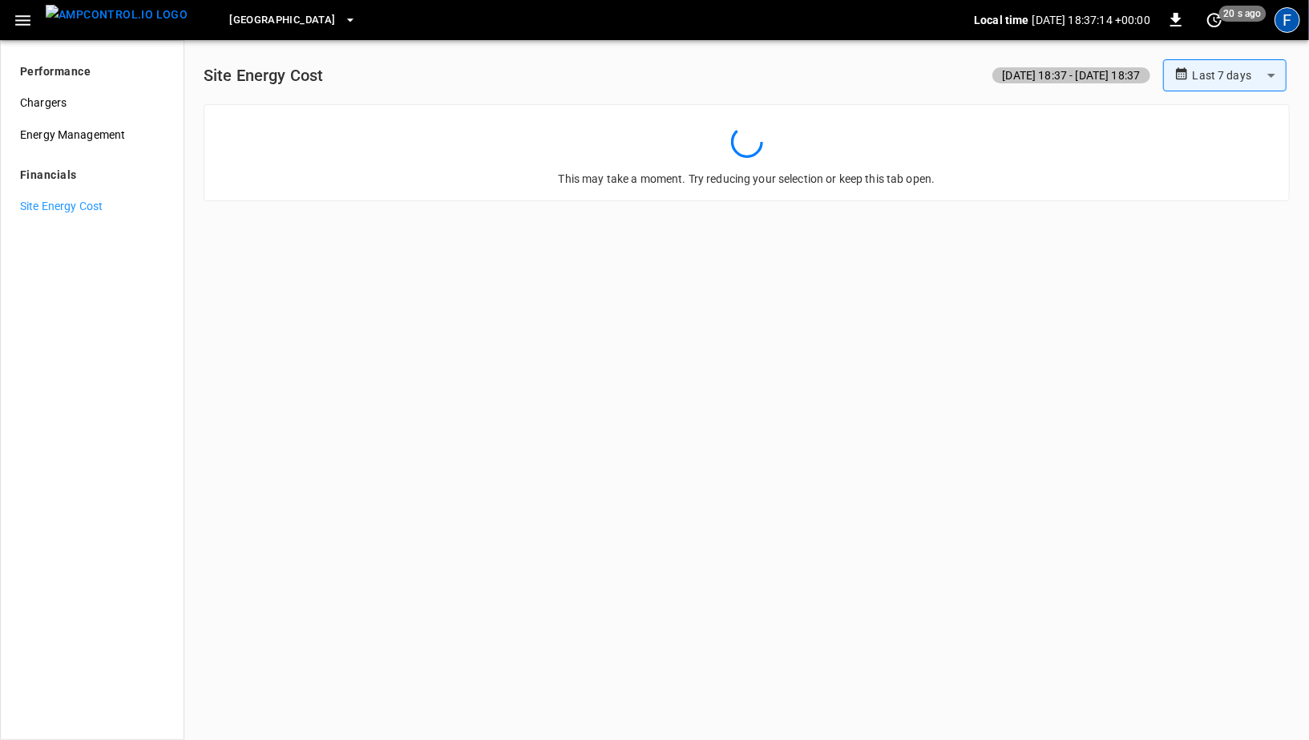
click at [1286, 14] on div "F" at bounding box center [1287, 20] width 26 height 26
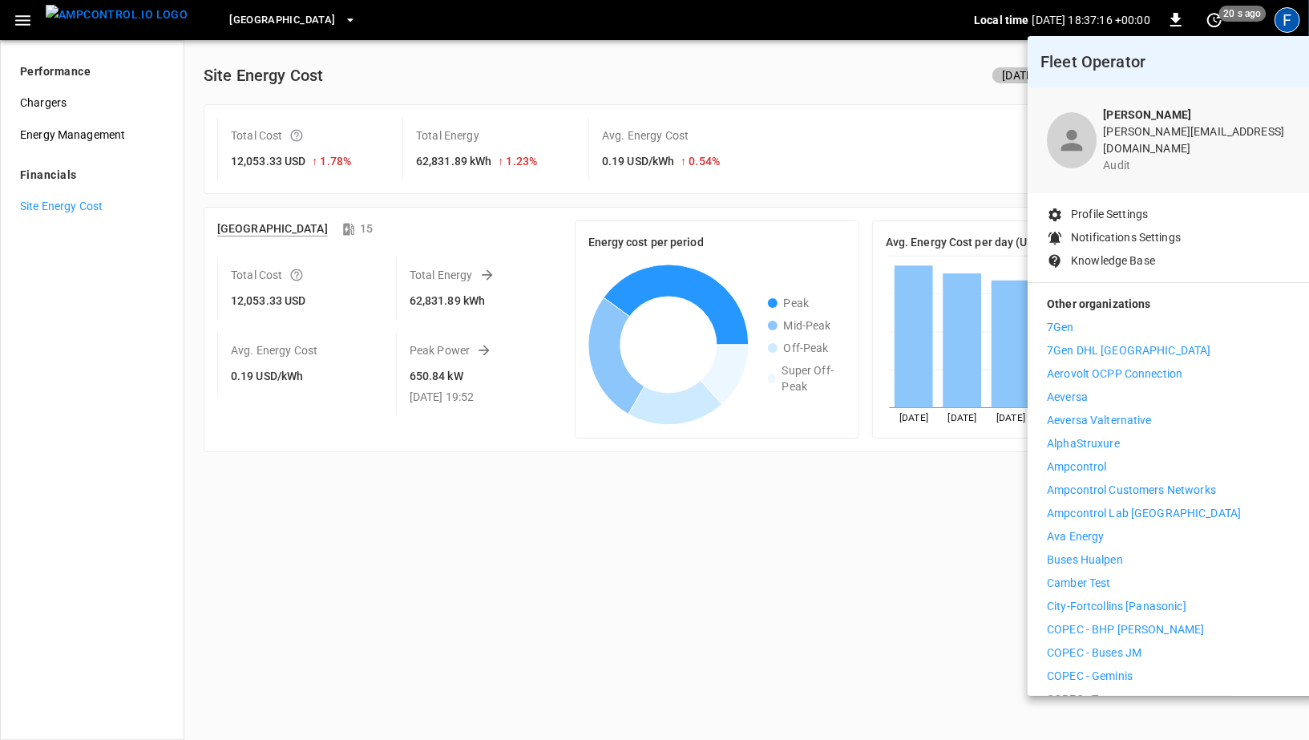
click at [644, 134] on div at bounding box center [654, 370] width 1309 height 740
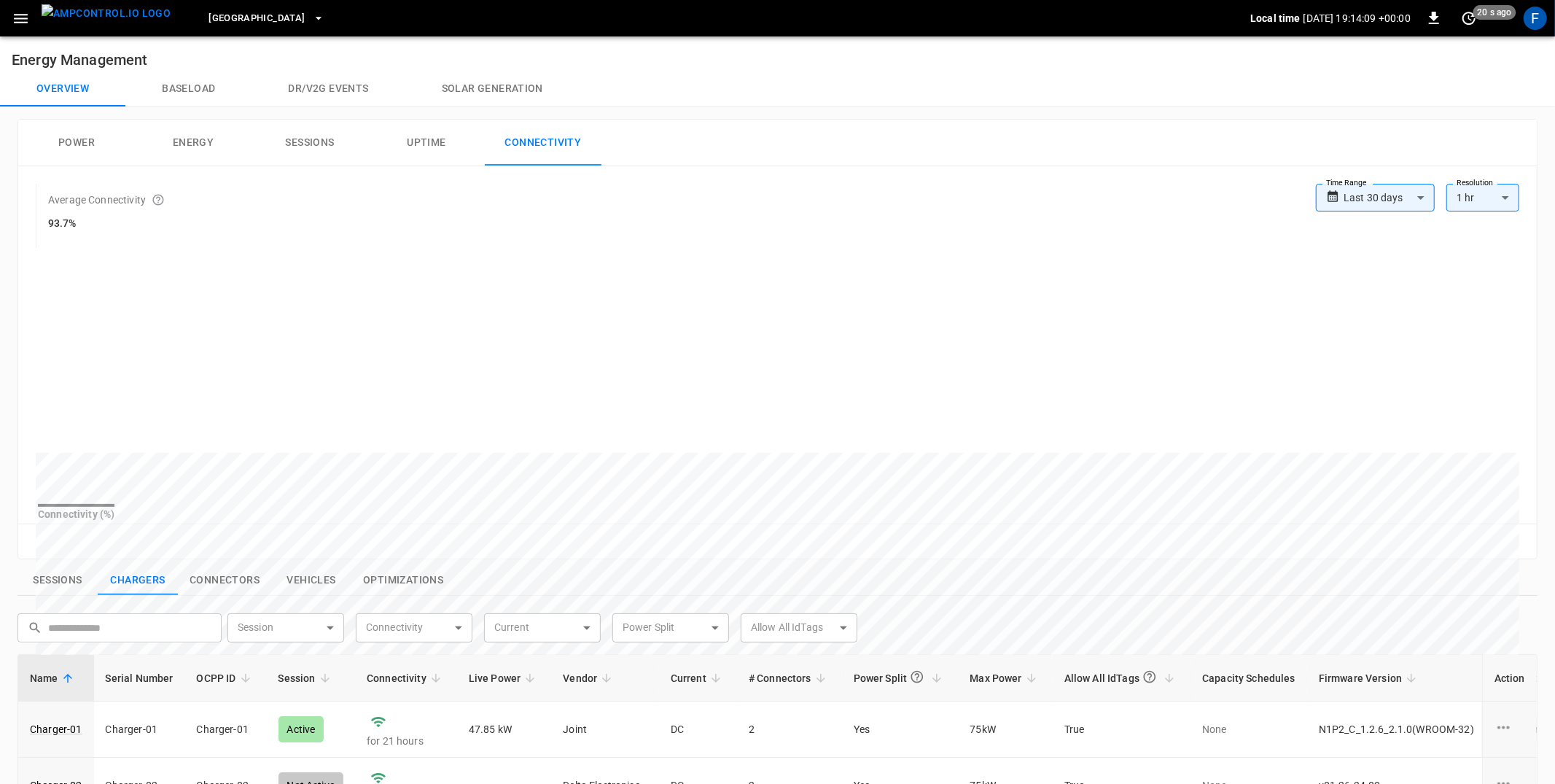
click at [81, 6] on img "menu" at bounding box center [106, 14] width 129 height 18
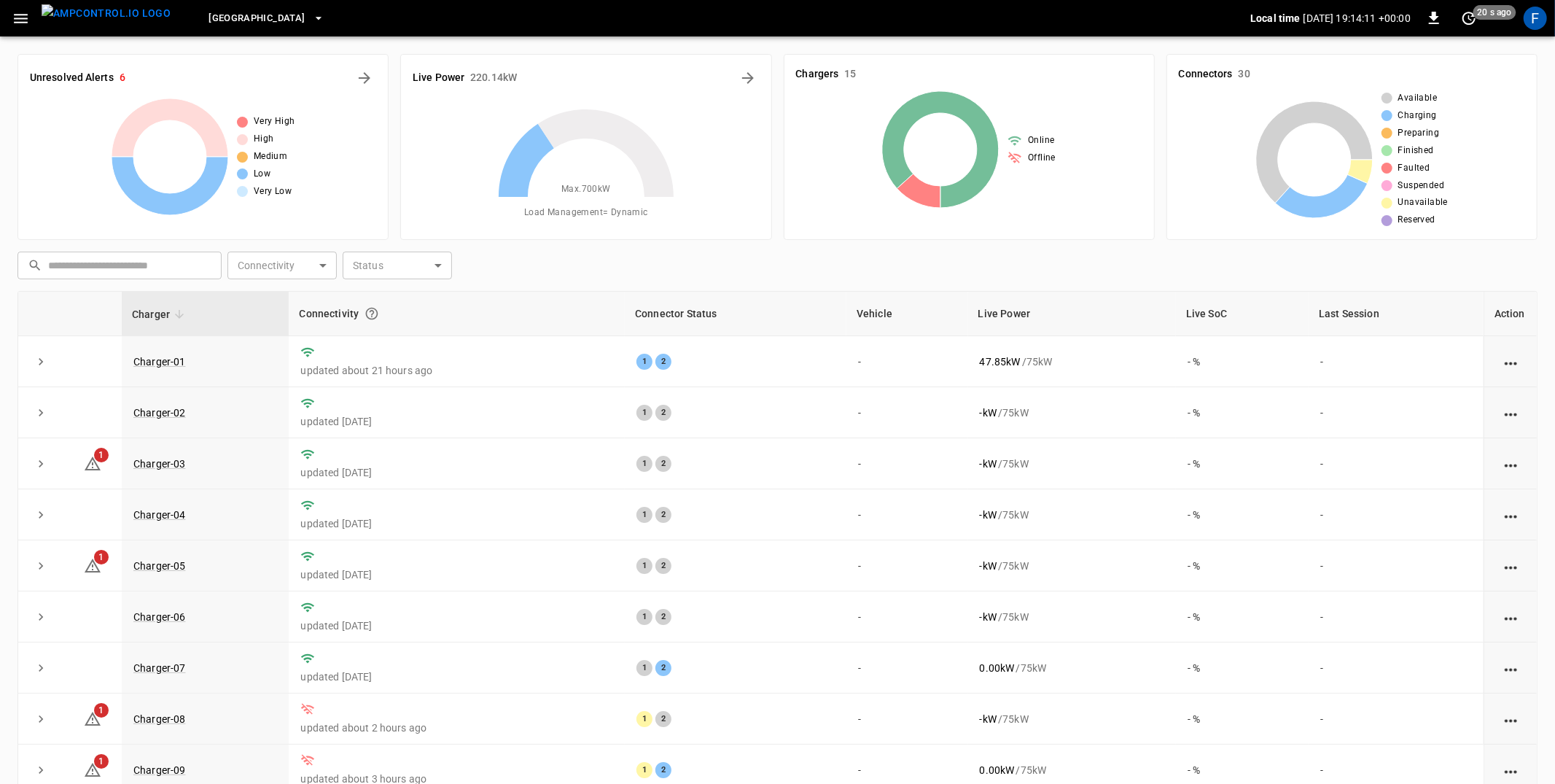
click at [1531, 16] on div "F" at bounding box center [1536, 18] width 24 height 24
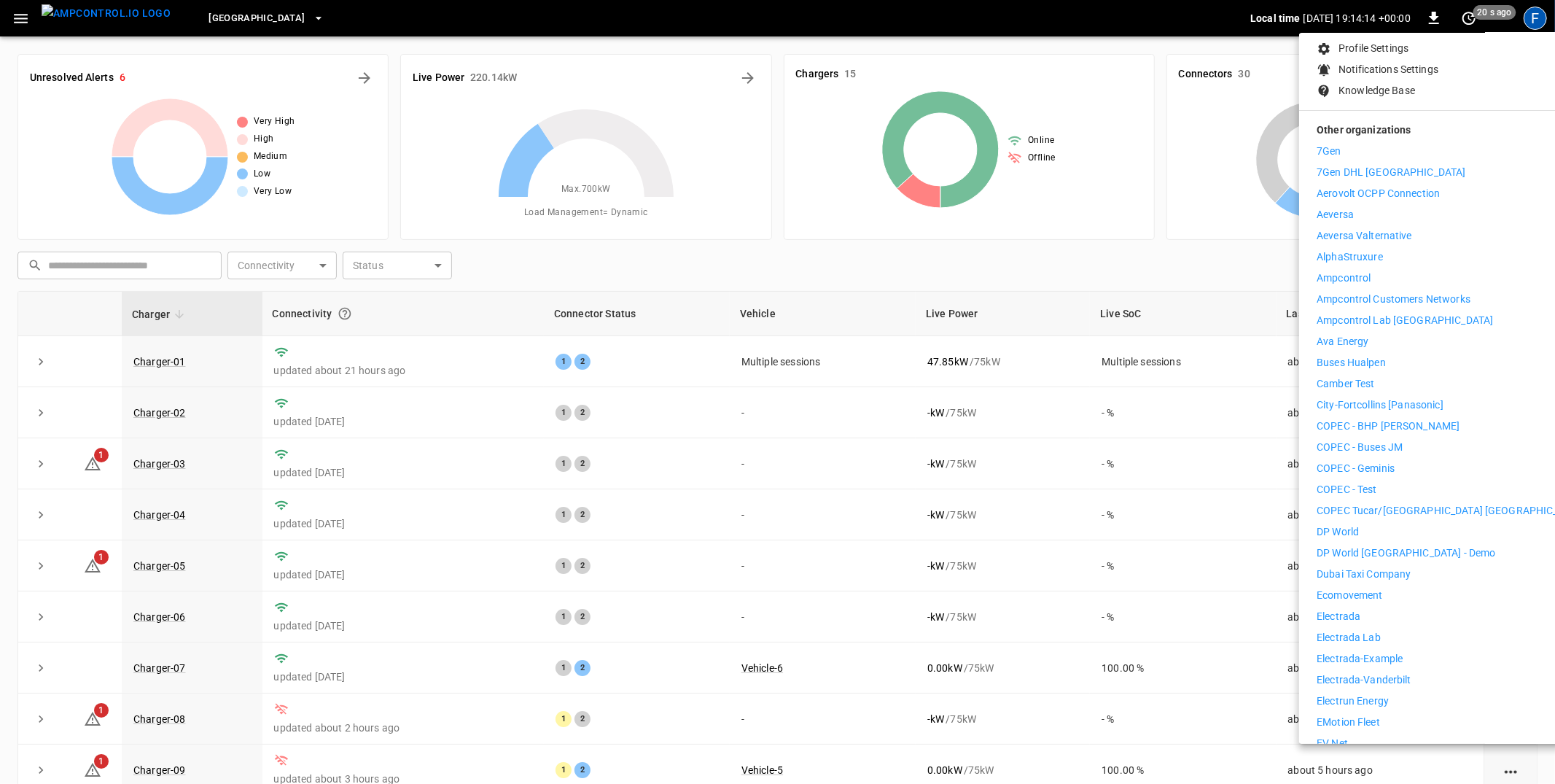
scroll to position [156, 0]
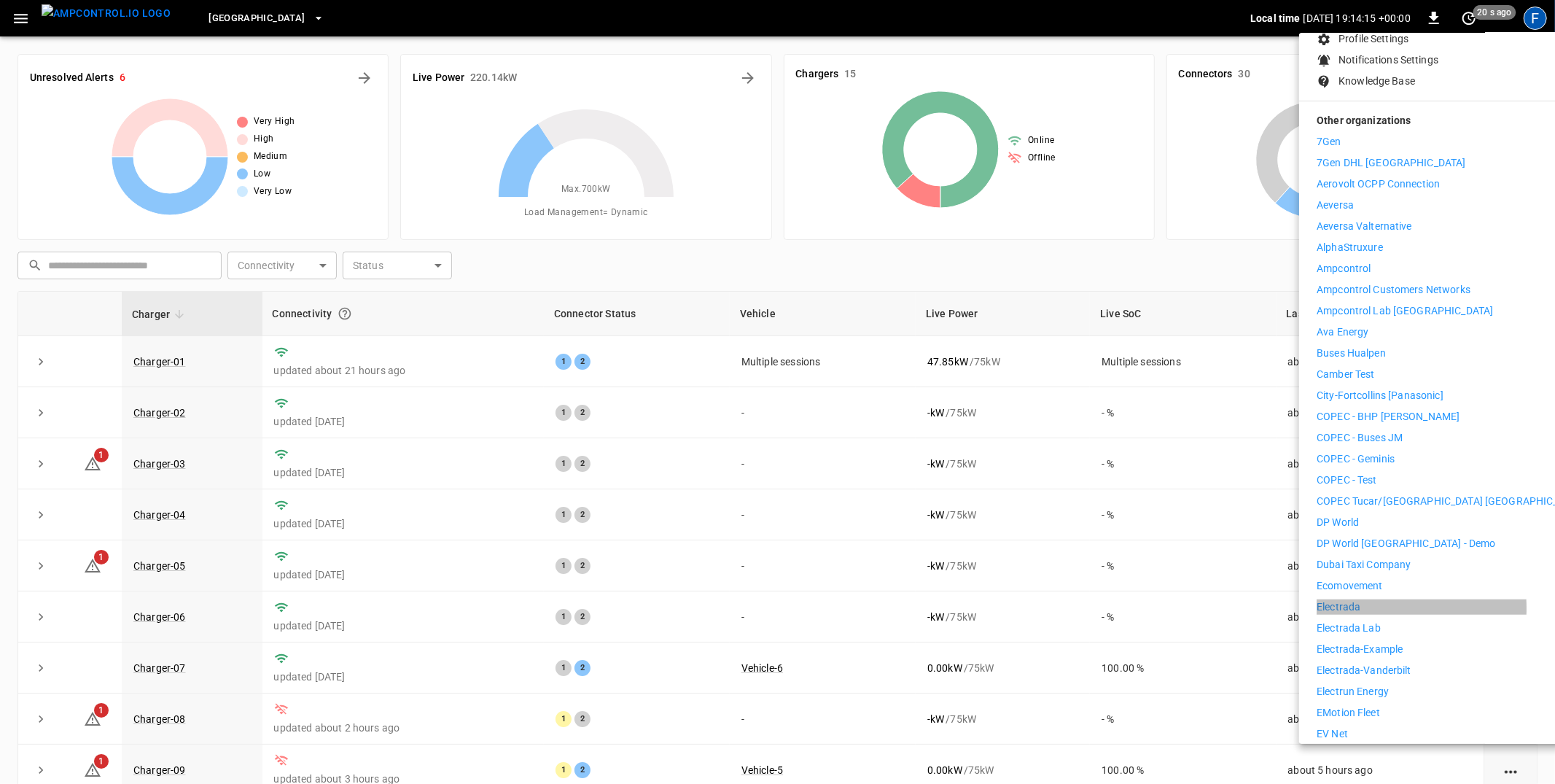
click at [1358, 599] on p "Electrada" at bounding box center [1338, 607] width 44 height 15
